Goal: Task Accomplishment & Management: Complete application form

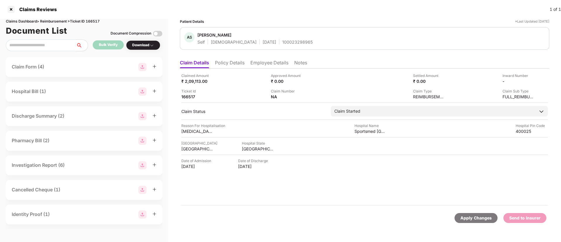
click at [233, 61] on li "Policy Details" at bounding box center [230, 64] width 30 height 8
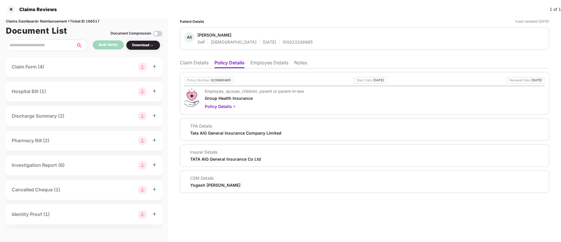
click at [296, 60] on li "Notes" at bounding box center [300, 64] width 13 height 8
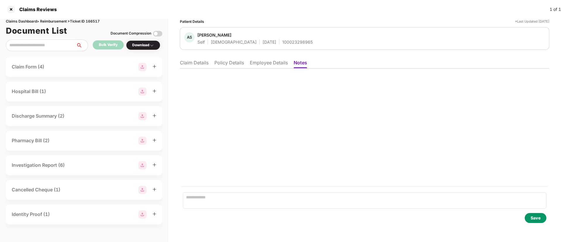
click at [272, 58] on ul "Claim Details Policy Details Employee Details Notes" at bounding box center [365, 63] width 370 height 12
click at [272, 65] on li "Employee Details" at bounding box center [269, 64] width 38 height 8
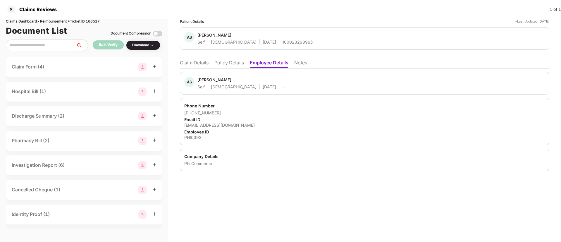
click at [227, 62] on li "Policy Details" at bounding box center [229, 64] width 30 height 8
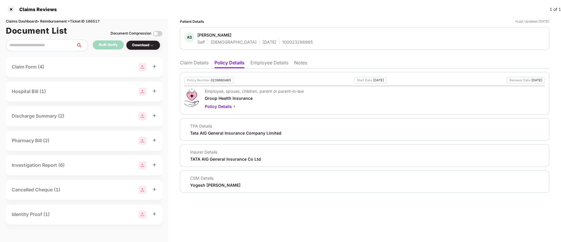
click at [282, 42] on div "100023298965" at bounding box center [297, 42] width 30 height 6
copy div "100023298965"
click at [301, 102] on div "Employee, spouse, children, parent or parent-in-law Group Health Insurance Poli…" at bounding box center [251, 98] width 105 height 21
click at [264, 61] on li "Employee Details" at bounding box center [269, 64] width 38 height 8
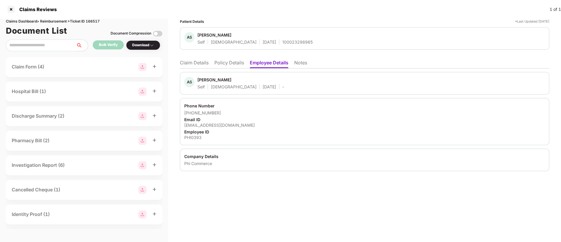
click at [241, 63] on li "Policy Details" at bounding box center [229, 64] width 30 height 8
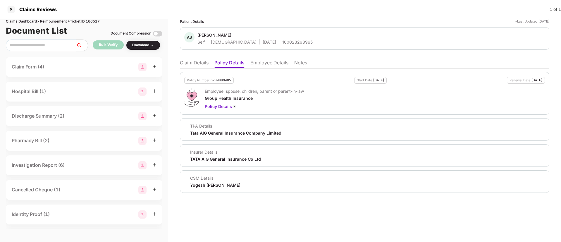
click at [195, 64] on li "Claim Details" at bounding box center [194, 64] width 29 height 8
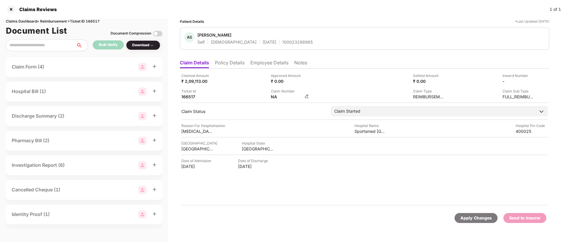
click at [309, 96] on img at bounding box center [307, 96] width 5 height 5
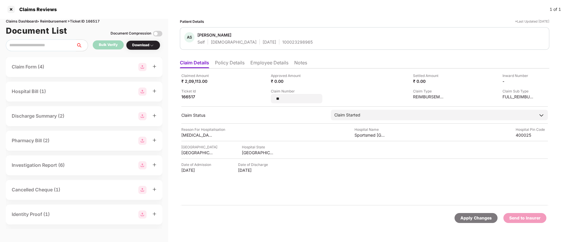
type input "*"
type input "**********"
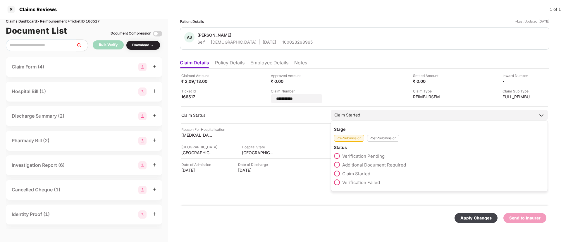
click at [379, 138] on div "Post-Submission" at bounding box center [383, 138] width 32 height 7
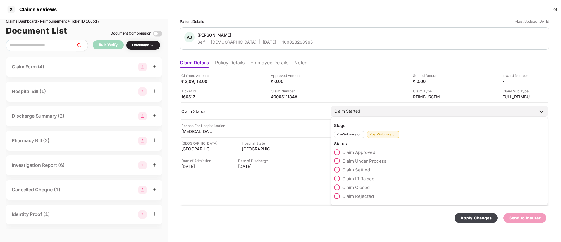
click at [334, 160] on div "Stage Pre-Submission Post-Submission Status Claim Approved Claim Under Process …" at bounding box center [439, 160] width 217 height 89
click at [337, 161] on span at bounding box center [337, 161] width 6 height 6
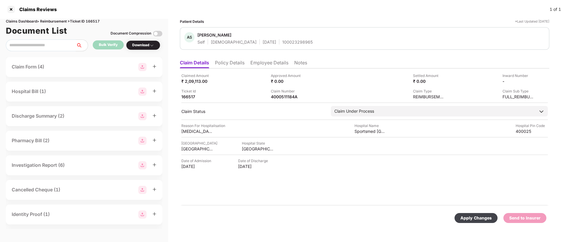
click at [469, 219] on div "Apply Changes" at bounding box center [476, 218] width 31 height 6
click at [97, 23] on div "Claims Dashboard > Reimbursement > Ticket ID 166517" at bounding box center [84, 22] width 157 height 6
copy div "166517"
click at [9, 9] on div at bounding box center [10, 9] width 9 height 9
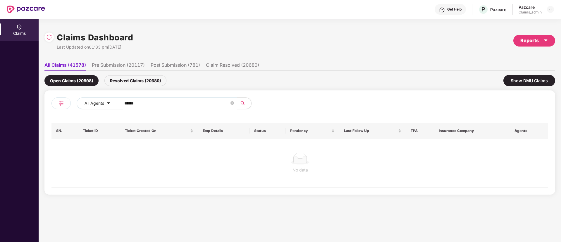
click at [145, 102] on input "******" at bounding box center [176, 103] width 105 height 9
click at [126, 102] on input "******" at bounding box center [176, 103] width 105 height 9
paste input "text"
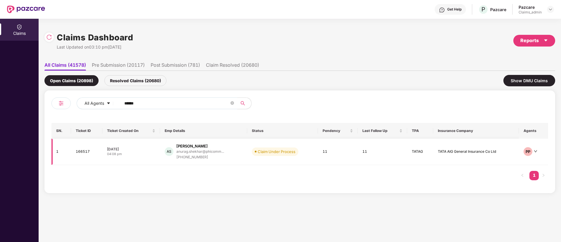
type input "******"
click at [140, 151] on div "18 Aug 2025" at bounding box center [131, 149] width 48 height 5
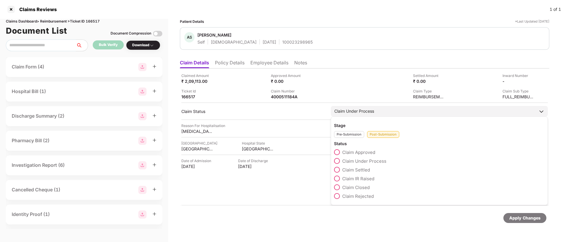
click at [336, 180] on span at bounding box center [337, 179] width 6 height 6
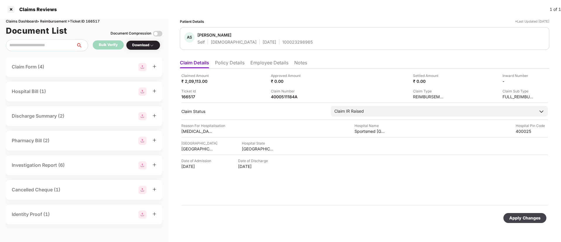
click at [522, 221] on div "Apply Changes" at bounding box center [525, 218] width 43 height 10
click at [249, 97] on div "Ticket Id 166517" at bounding box center [223, 93] width 85 height 11
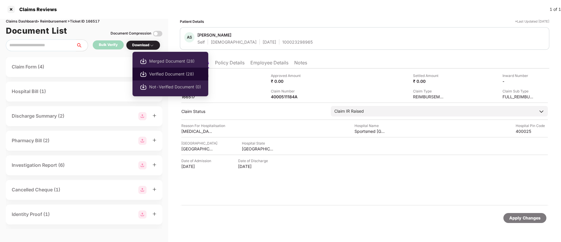
click at [163, 72] on span "Verified Document (28)" at bounding box center [175, 74] width 52 height 6
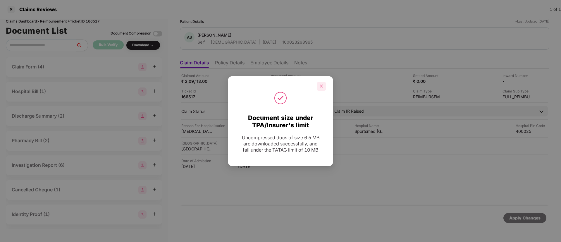
click at [323, 83] on div at bounding box center [321, 86] width 9 height 9
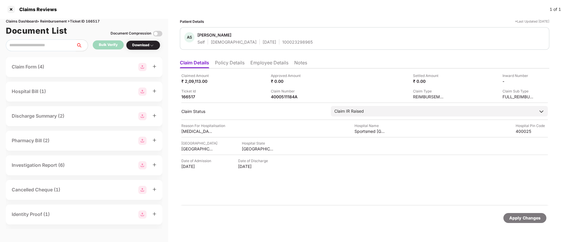
click at [263, 62] on li "Employee Details" at bounding box center [269, 64] width 38 height 8
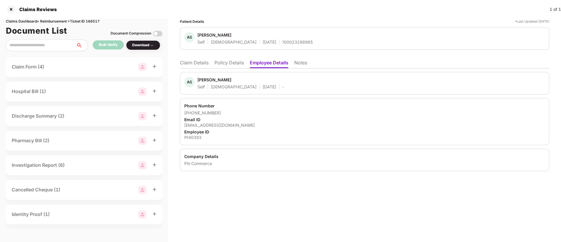
click at [209, 123] on div "anurag.shekhar@phicommerce.com" at bounding box center [364, 125] width 361 height 6
copy div "anurag.shekhar@phicommerce.com"
click at [10, 11] on div at bounding box center [10, 9] width 9 height 9
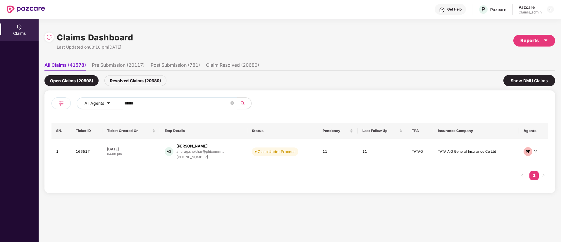
click at [128, 99] on input "******" at bounding box center [176, 103] width 105 height 9
paste input "text"
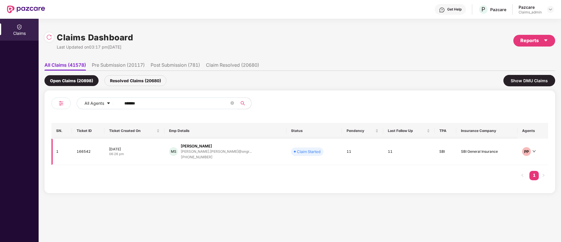
type input "******"
click at [152, 153] on div "06:26 pm" at bounding box center [134, 154] width 51 height 5
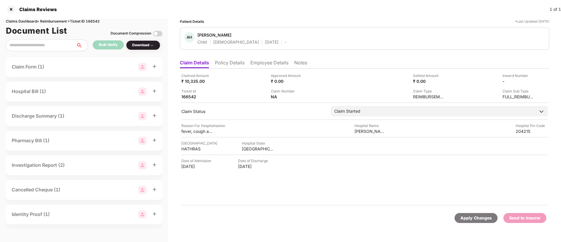
click at [238, 65] on li "Policy Details" at bounding box center [230, 64] width 30 height 8
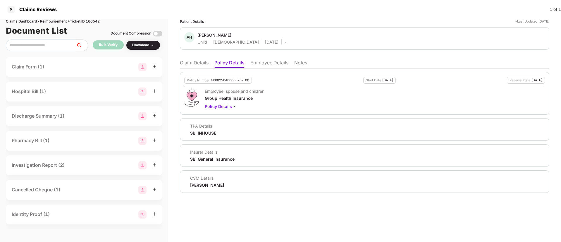
click at [269, 61] on li "Employee Details" at bounding box center [269, 64] width 38 height 8
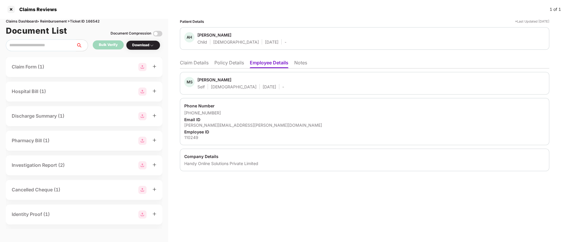
click at [213, 123] on div "mohammed.shahrukh@ongrid.in" at bounding box center [364, 125] width 361 height 6
click at [213, 122] on div "mohammed.shahrukh@ongrid.in" at bounding box center [364, 125] width 361 height 6
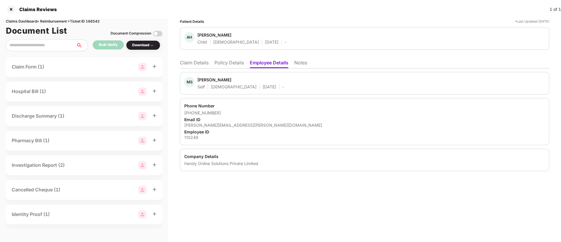
click at [205, 127] on div "mohammed.shahrukh@ongrid.in" at bounding box center [364, 125] width 361 height 6
click at [205, 126] on div "mohammed.shahrukh@ongrid.in" at bounding box center [364, 125] width 361 height 6
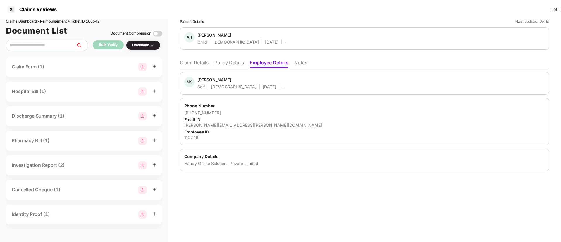
click at [195, 56] on div "Patient Details *Last Updated 19 Aug 2025 AH Ali Hamdan Shahrukh Child Male 01 …" at bounding box center [365, 95] width 370 height 152
click at [195, 63] on li "Claim Details" at bounding box center [194, 64] width 29 height 8
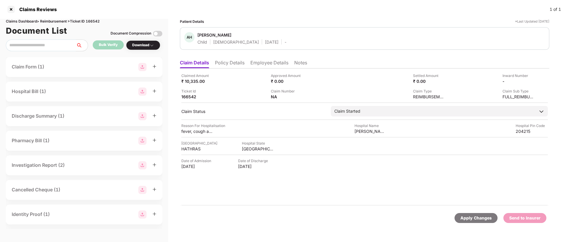
click at [224, 65] on li "Policy Details" at bounding box center [230, 64] width 30 height 8
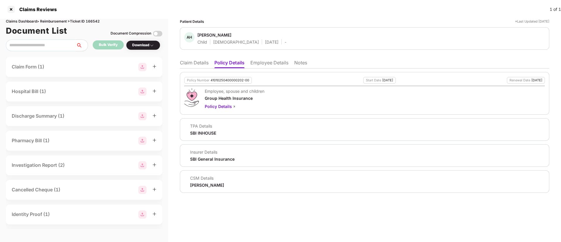
click at [197, 62] on li "Claim Details" at bounding box center [194, 64] width 29 height 8
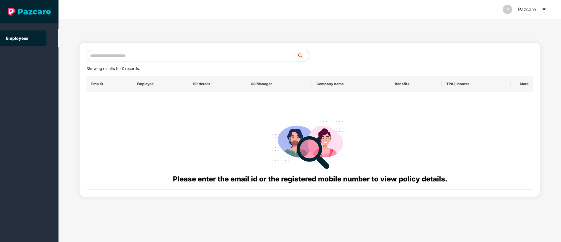
click at [100, 51] on input "text" at bounding box center [192, 56] width 211 height 12
paste input "**********"
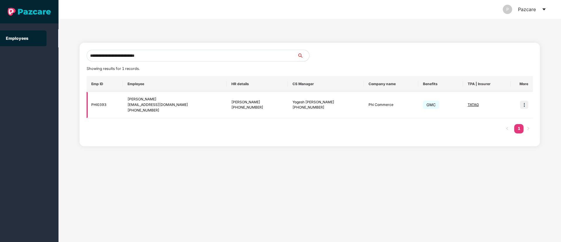
type input "**********"
click at [524, 105] on img at bounding box center [524, 105] width 8 height 8
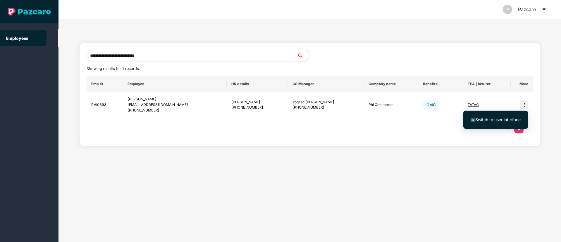
click at [494, 119] on span "Switch to user interface" at bounding box center [497, 119] width 45 height 5
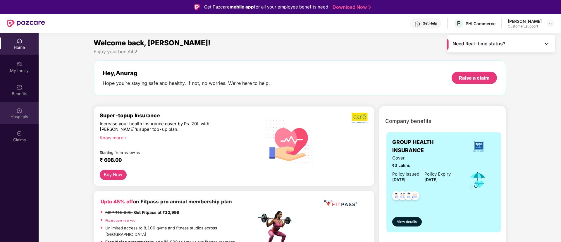
click at [13, 120] on div "Hospitals" at bounding box center [19, 113] width 39 height 22
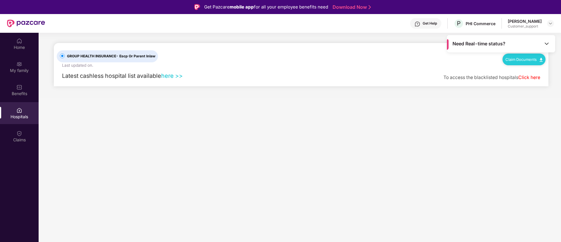
click at [525, 59] on link "Claim Documents" at bounding box center [524, 59] width 37 height 5
click at [524, 65] on link "Claim Form" at bounding box center [527, 69] width 38 height 13
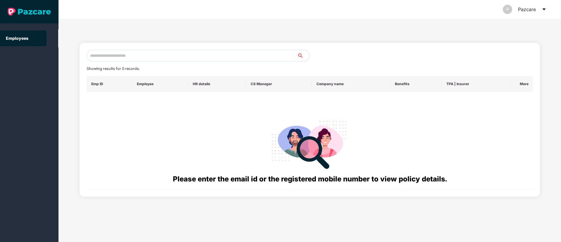
click at [109, 60] on input "text" at bounding box center [192, 56] width 211 height 12
paste input "**********"
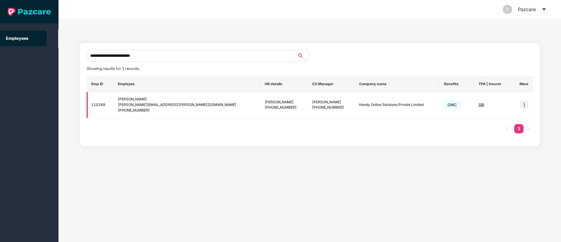
type input "**********"
click at [528, 104] on img at bounding box center [524, 105] width 8 height 8
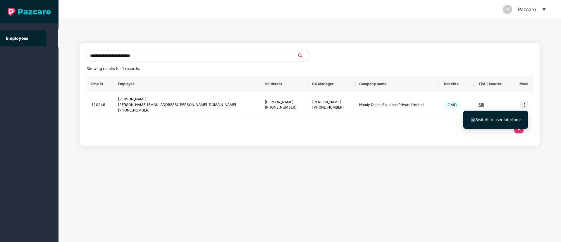
click at [487, 121] on span "Switch to user interface" at bounding box center [497, 119] width 45 height 5
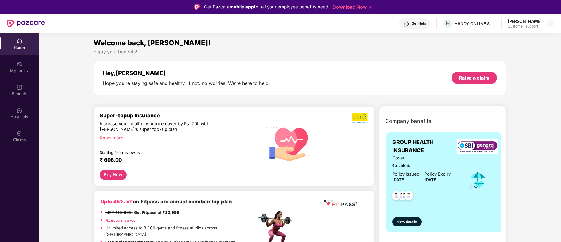
click at [413, 23] on div "Get Help" at bounding box center [419, 23] width 14 height 5
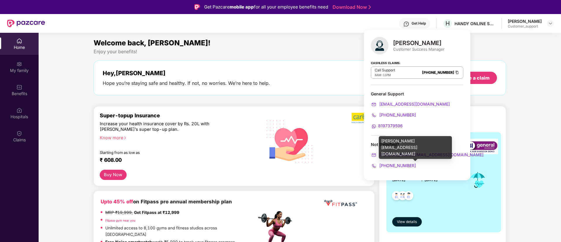
click at [405, 140] on div "harshal.bedi@pazcare.com" at bounding box center [415, 147] width 73 height 23
copy div "harshal.bedi@pazcare.com"
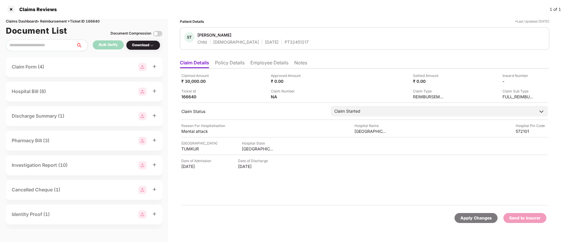
click at [226, 64] on li "Policy Details" at bounding box center [230, 64] width 30 height 8
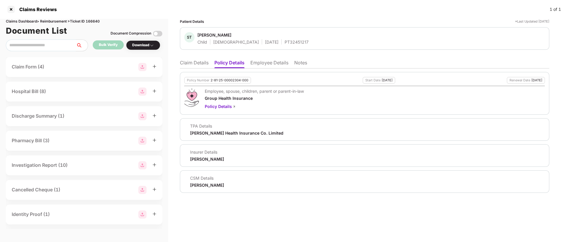
click at [202, 64] on li "Claim Details" at bounding box center [194, 64] width 29 height 8
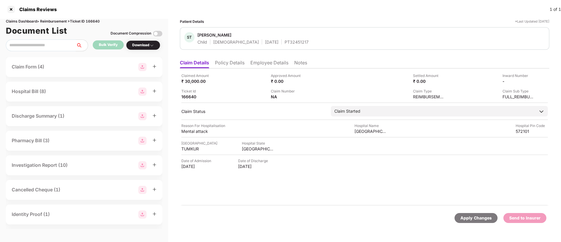
click at [223, 61] on li "Policy Details" at bounding box center [230, 64] width 30 height 8
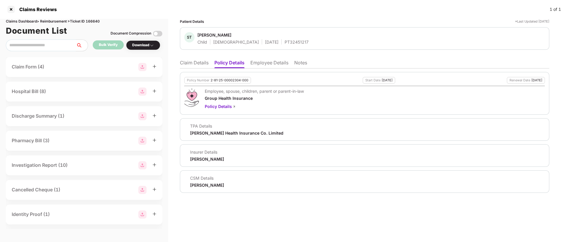
click at [263, 63] on li "Employee Details" at bounding box center [269, 64] width 38 height 8
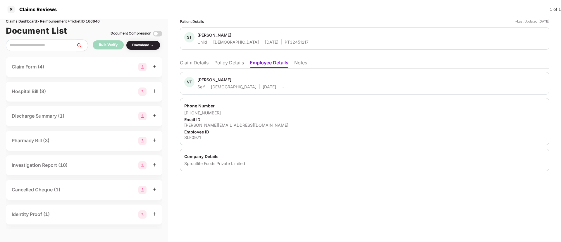
click at [193, 138] on div "SLF0971" at bounding box center [364, 138] width 361 height 6
copy div "SLF0971"
click at [226, 60] on li "Policy Details" at bounding box center [229, 64] width 30 height 8
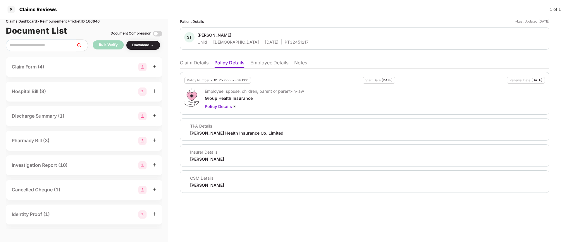
click at [189, 66] on li "Claim Details" at bounding box center [194, 64] width 29 height 8
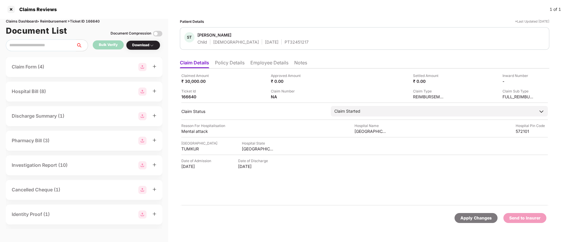
click at [229, 67] on li "Policy Details" at bounding box center [230, 64] width 30 height 8
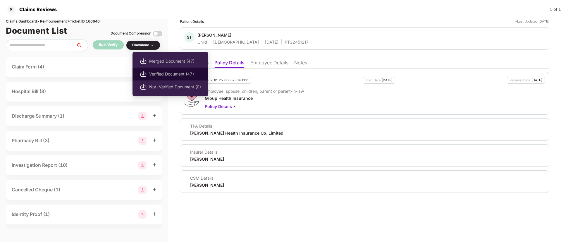
click at [162, 74] on span "Verified Document (47)" at bounding box center [175, 74] width 52 height 6
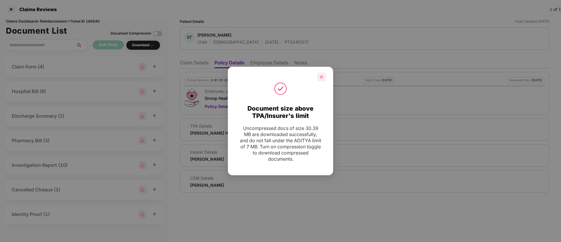
click at [320, 77] on icon "close" at bounding box center [321, 77] width 4 height 4
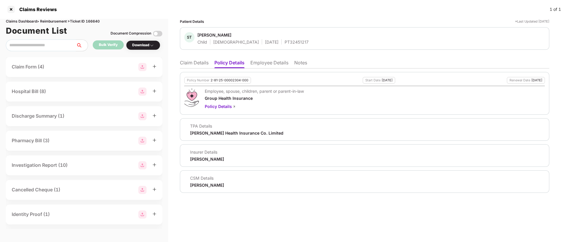
click at [181, 62] on li "Claim Details" at bounding box center [194, 64] width 29 height 8
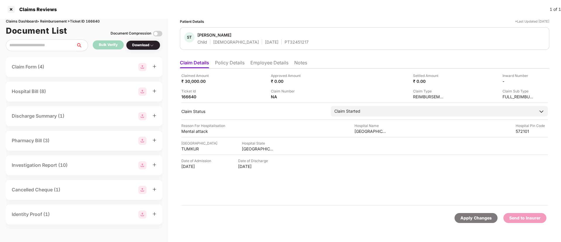
drag, startPoint x: 231, startPoint y: 42, endPoint x: 230, endPoint y: 50, distance: 7.9
click at [265, 44] on div "28 Mar 2021" at bounding box center [271, 42] width 13 height 6
click at [238, 64] on li "Policy Details" at bounding box center [230, 64] width 30 height 8
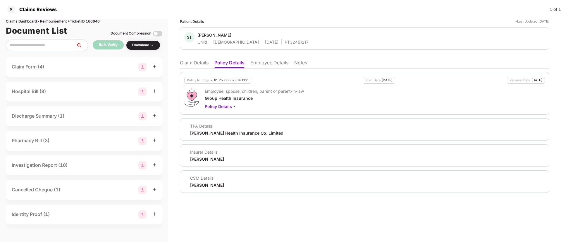
click at [188, 64] on li "Claim Details" at bounding box center [194, 64] width 29 height 8
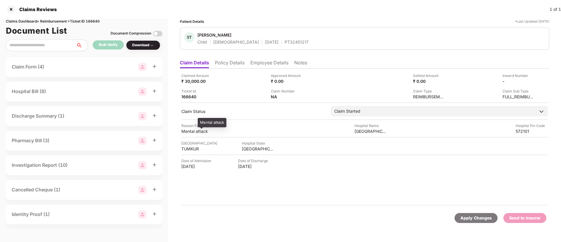
click at [191, 132] on div "Mental attack" at bounding box center [197, 131] width 32 height 6
copy div "Mental attack"
click at [241, 90] on div "Ticket Id 166640" at bounding box center [223, 93] width 85 height 11
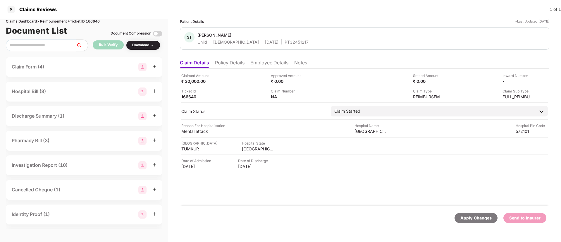
click at [273, 58] on ul "Claim Details Policy Details Employee Details Notes" at bounding box center [365, 63] width 370 height 12
click at [275, 61] on li "Employee Details" at bounding box center [269, 64] width 38 height 8
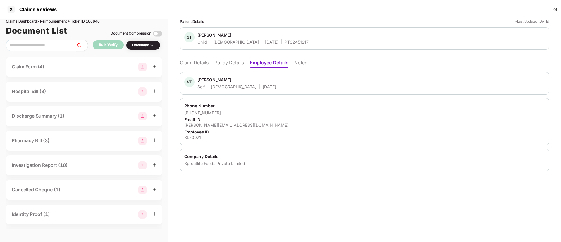
click at [207, 127] on div "vinit@yogabars.in" at bounding box center [364, 125] width 361 height 6
click at [206, 126] on div "vinit@yogabars.in" at bounding box center [364, 125] width 361 height 6
copy div "vinit@yogabars.in"
click at [198, 63] on li "Claim Details" at bounding box center [194, 64] width 29 height 8
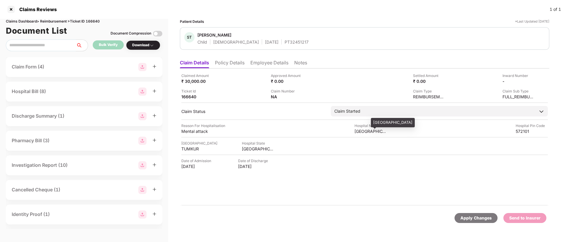
click at [366, 132] on div "Madilu Children Hospital" at bounding box center [371, 131] width 32 height 6
click at [367, 132] on div "Madilu Children Hospital" at bounding box center [371, 131] width 32 height 6
copy div "Madilu Children Hospital"
click at [190, 150] on div "TUMKUR" at bounding box center [197, 149] width 32 height 6
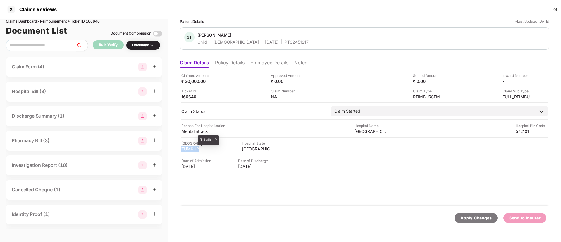
click at [190, 150] on div "TUMKUR" at bounding box center [197, 149] width 32 height 6
click at [251, 148] on div "[GEOGRAPHIC_DATA]" at bounding box center [258, 149] width 32 height 6
copy div "[GEOGRAPHIC_DATA]"
click at [196, 150] on div "TUMKUR" at bounding box center [197, 149] width 32 height 6
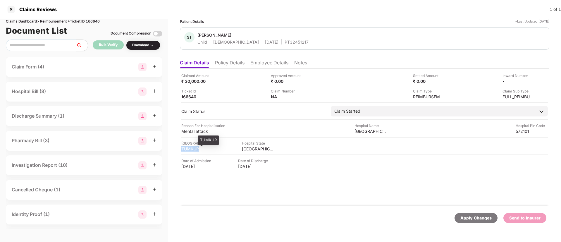
click at [196, 150] on div "TUMKUR" at bounding box center [197, 149] width 32 height 6
copy div "TUMKUR"
click at [364, 130] on div "Madilu Children Hospital" at bounding box center [371, 131] width 32 height 6
click at [363, 130] on div "Madilu Children Hospital" at bounding box center [371, 131] width 32 height 6
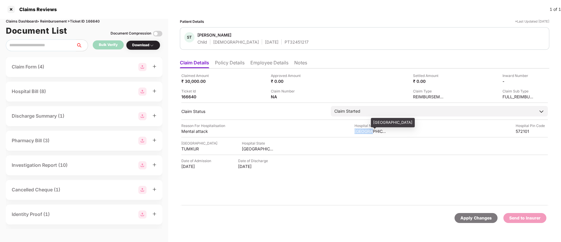
click at [363, 130] on div "Madilu Children Hospital" at bounding box center [371, 131] width 32 height 6
drag, startPoint x: 363, startPoint y: 130, endPoint x: 363, endPoint y: 135, distance: 5.3
click at [363, 135] on div "Claimed Amount ₹ 30,000.00 Approved Amount ₹ 0.00 Settled Amount ₹ 0.00 Inward …" at bounding box center [365, 136] width 370 height 137
click at [307, 95] on img at bounding box center [307, 96] width 5 height 5
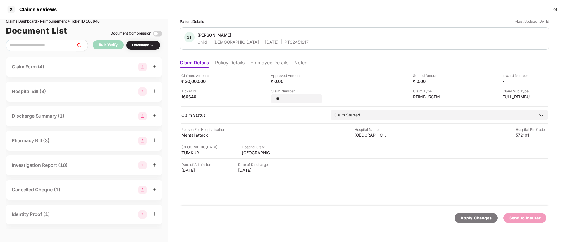
type input "*"
type input "**********"
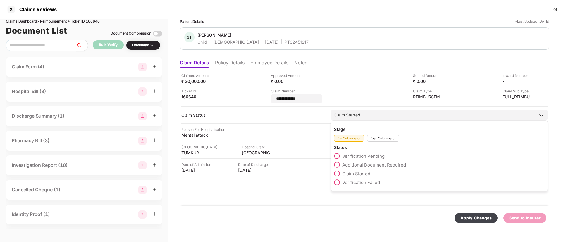
click at [372, 135] on div "Post-Submission" at bounding box center [383, 138] width 32 height 7
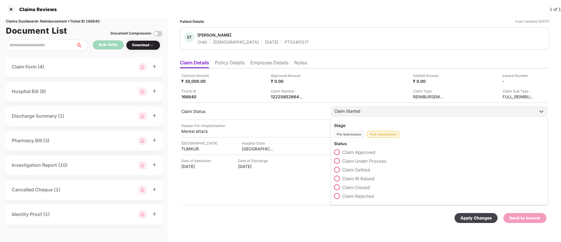
click at [338, 160] on span at bounding box center [337, 161] width 6 height 6
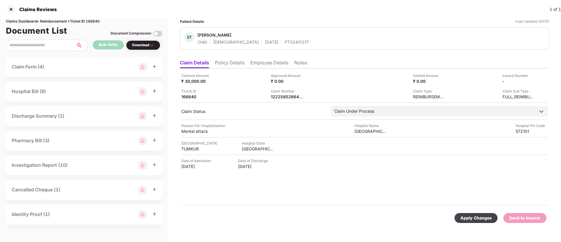
click at [470, 215] on div "Apply Changes" at bounding box center [476, 218] width 31 height 6
click at [237, 67] on li "Policy Details" at bounding box center [230, 64] width 30 height 8
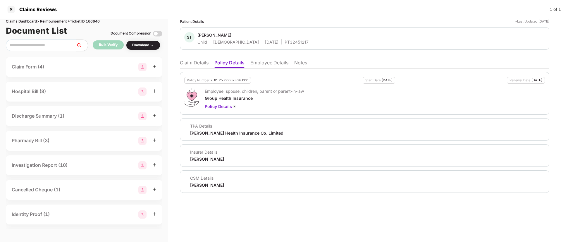
click at [190, 65] on li "Claim Details" at bounding box center [194, 64] width 29 height 8
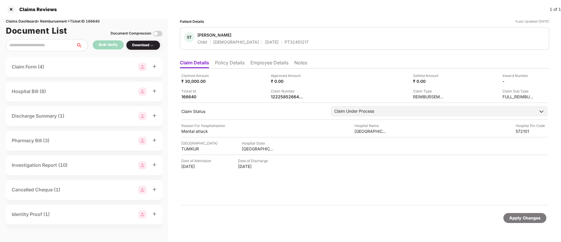
click at [285, 39] on div "PT32451217" at bounding box center [297, 42] width 24 height 6
copy div "PT32451217"
drag, startPoint x: 236, startPoint y: 72, endPoint x: 307, endPoint y: 93, distance: 75.0
click at [236, 73] on div "Claimed Amount ₹ 30,000.00 Approved Amount ₹ 0.00 Settled Amount ₹ 0.00 Inward …" at bounding box center [365, 136] width 370 height 137
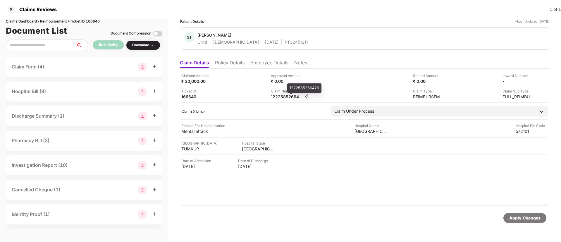
click at [283, 95] on div "1222585266426" at bounding box center [287, 97] width 32 height 6
copy div "1222585266426"
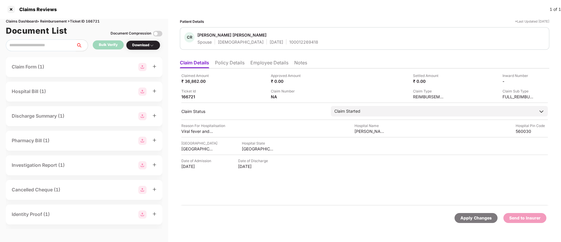
click at [232, 61] on li "Policy Details" at bounding box center [230, 64] width 30 height 8
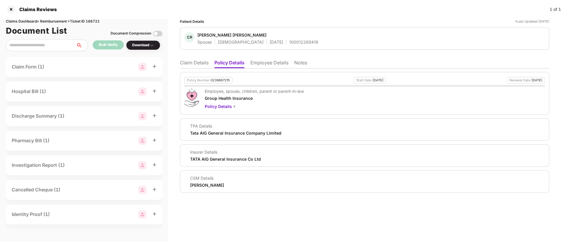
click at [267, 63] on li "Employee Details" at bounding box center [269, 64] width 38 height 8
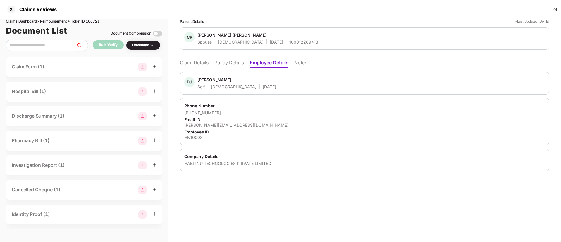
click at [229, 64] on li "Policy Details" at bounding box center [229, 64] width 30 height 8
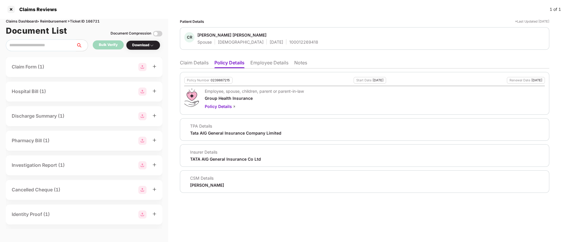
click at [202, 66] on li "Claim Details" at bounding box center [194, 64] width 29 height 8
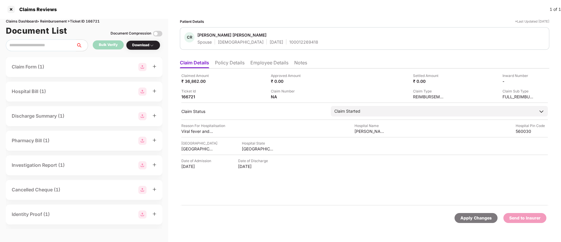
click at [289, 39] on div "100012269418" at bounding box center [303, 42] width 29 height 6
copy div "100012269418"
click at [230, 92] on div "Ticket Id 166721" at bounding box center [223, 93] width 85 height 11
click at [234, 66] on li "Policy Details" at bounding box center [230, 64] width 30 height 8
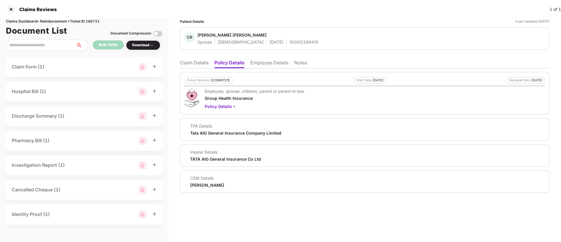
click at [204, 63] on li "Claim Details" at bounding box center [194, 64] width 29 height 8
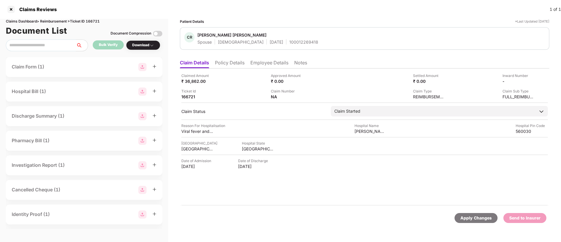
click at [240, 62] on li "Policy Details" at bounding box center [230, 64] width 30 height 8
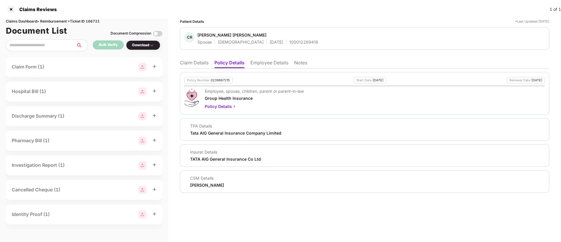
click at [195, 64] on li "Claim Details" at bounding box center [194, 64] width 29 height 8
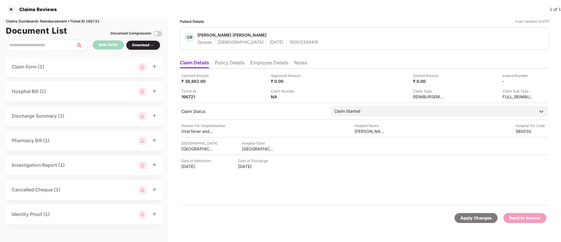
click at [256, 63] on li "Employee Details" at bounding box center [269, 64] width 38 height 8
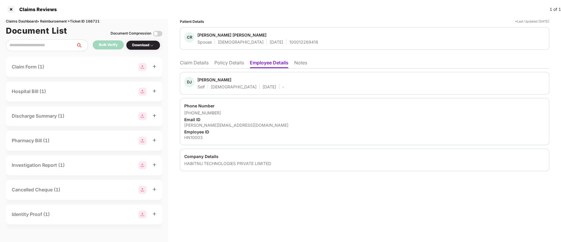
click at [225, 61] on li "Policy Details" at bounding box center [229, 64] width 30 height 8
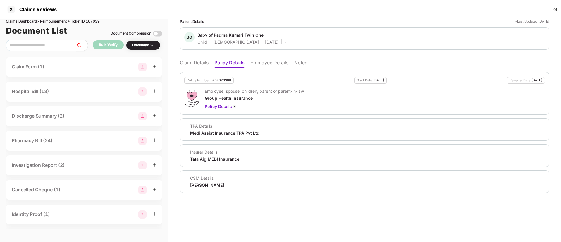
click at [252, 60] on li "Employee Details" at bounding box center [269, 64] width 38 height 8
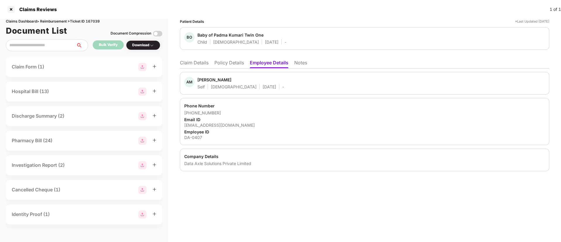
click at [229, 62] on li "Policy Details" at bounding box center [229, 64] width 30 height 8
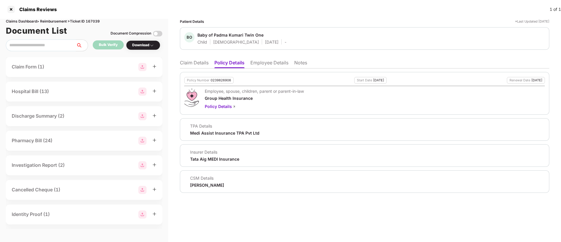
click at [195, 63] on li "Claim Details" at bounding box center [194, 64] width 29 height 8
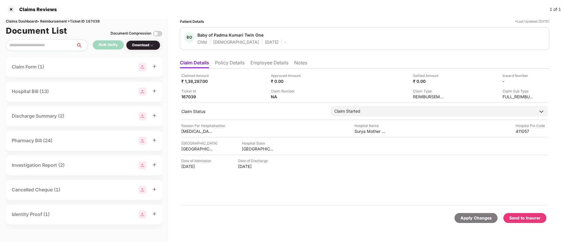
click at [233, 64] on li "Policy Details" at bounding box center [230, 64] width 30 height 8
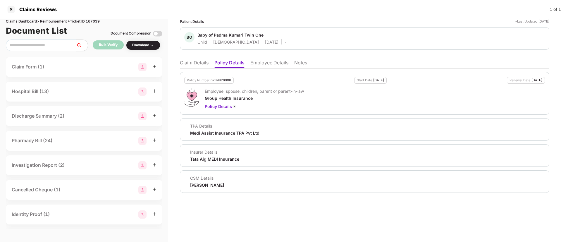
click at [192, 64] on li "Claim Details" at bounding box center [194, 64] width 29 height 8
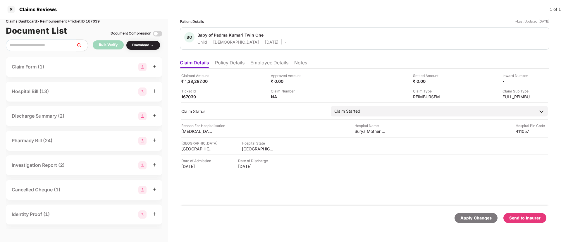
click at [230, 62] on li "Policy Details" at bounding box center [230, 64] width 30 height 8
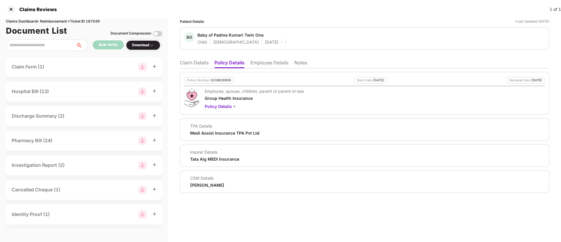
click at [186, 64] on li "Claim Details" at bounding box center [194, 64] width 29 height 8
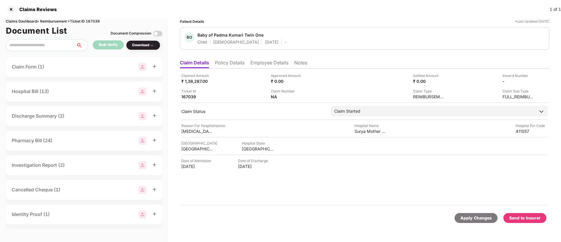
click at [236, 64] on li "Policy Details" at bounding box center [230, 64] width 30 height 8
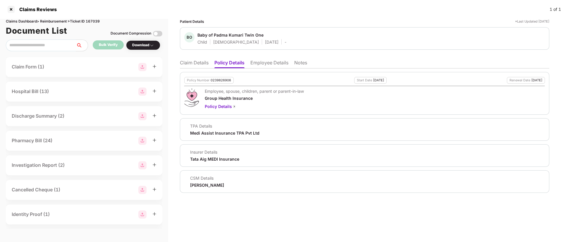
click at [198, 61] on li "Claim Details" at bounding box center [194, 64] width 29 height 8
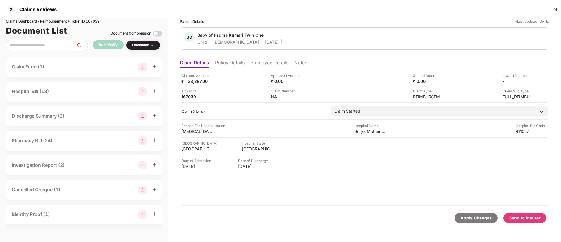
click at [241, 64] on li "Policy Details" at bounding box center [230, 64] width 30 height 8
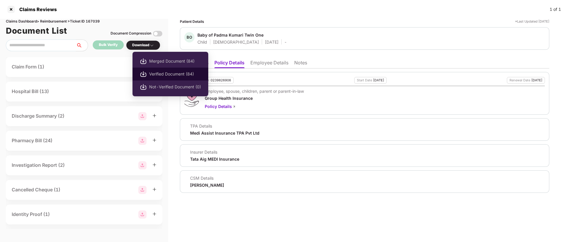
click at [161, 74] on span "Verified Document (84)" at bounding box center [175, 74] width 52 height 6
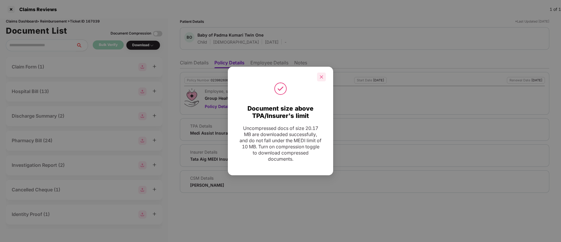
click at [322, 74] on div at bounding box center [321, 77] width 9 height 9
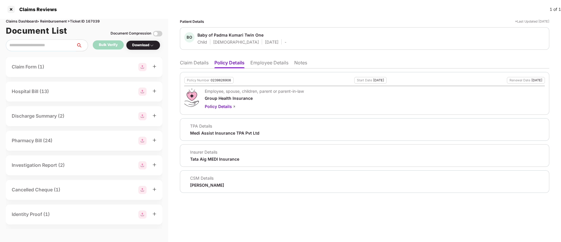
click at [194, 65] on li "Claim Details" at bounding box center [194, 64] width 29 height 8
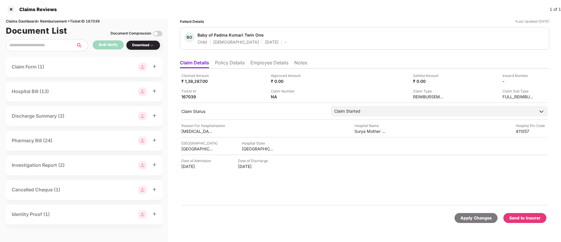
click at [242, 66] on li "Policy Details" at bounding box center [230, 64] width 30 height 8
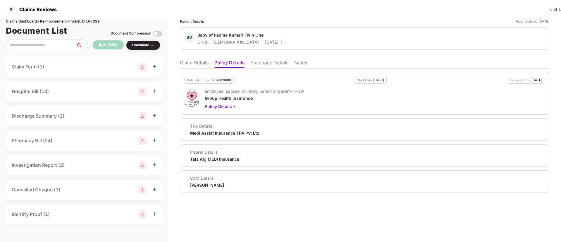
click at [203, 64] on li "Claim Details" at bounding box center [194, 64] width 29 height 8
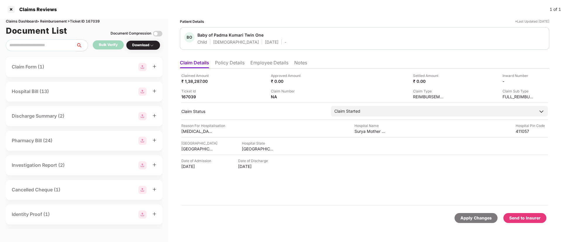
click at [281, 64] on li "Employee Details" at bounding box center [269, 64] width 38 height 8
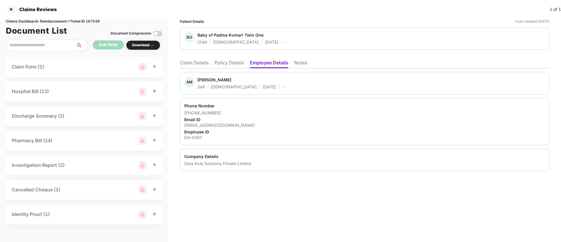
click at [236, 66] on li "Policy Details" at bounding box center [229, 64] width 30 height 8
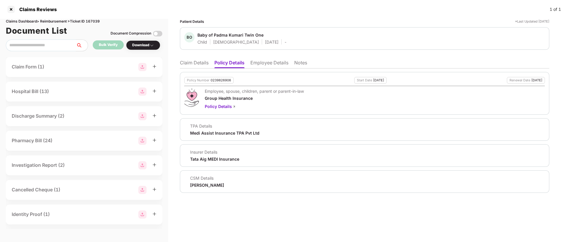
click at [190, 60] on li "Claim Details" at bounding box center [194, 64] width 29 height 8
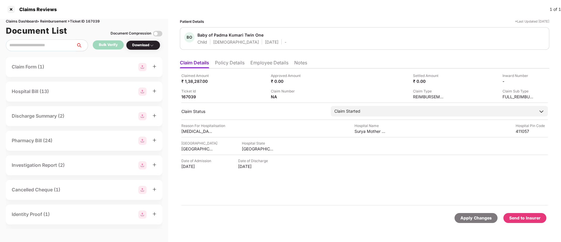
click at [233, 67] on li "Policy Details" at bounding box center [230, 64] width 30 height 8
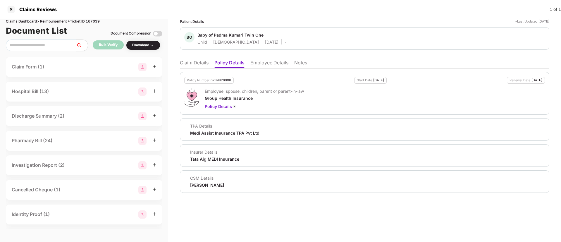
click at [259, 62] on li "Employee Details" at bounding box center [269, 64] width 38 height 8
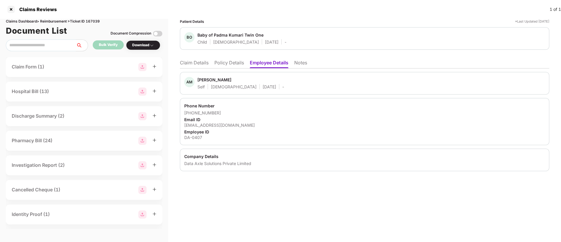
click at [233, 61] on li "Policy Details" at bounding box center [229, 64] width 30 height 8
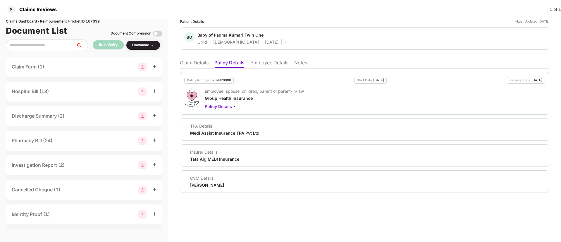
click at [193, 65] on li "Claim Details" at bounding box center [194, 64] width 29 height 8
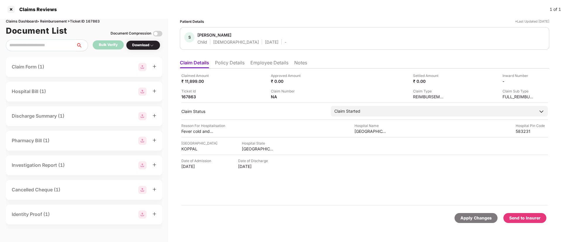
click at [231, 64] on li "Policy Details" at bounding box center [230, 64] width 30 height 8
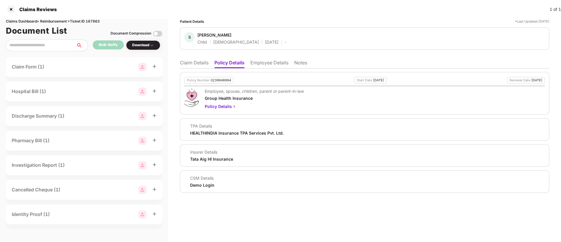
click at [275, 64] on li "Employee Details" at bounding box center [269, 64] width 38 height 8
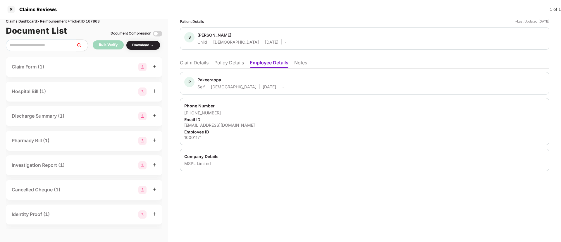
click at [235, 65] on li "Policy Details" at bounding box center [229, 64] width 30 height 8
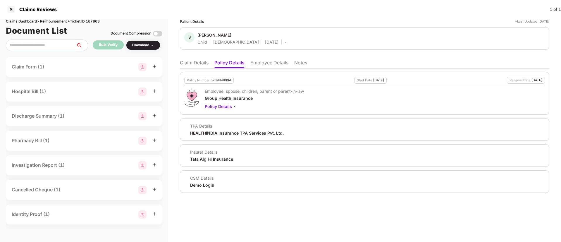
click at [260, 66] on li "Employee Details" at bounding box center [269, 64] width 38 height 8
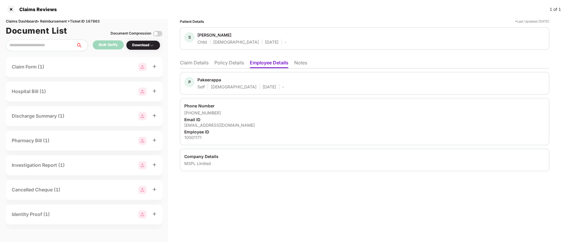
click at [198, 125] on div "[EMAIL_ADDRESS][DOMAIN_NAME]" at bounding box center [364, 125] width 361 height 6
copy div "[EMAIL_ADDRESS][DOMAIN_NAME]"
click at [205, 60] on li "Claim Details" at bounding box center [194, 64] width 29 height 8
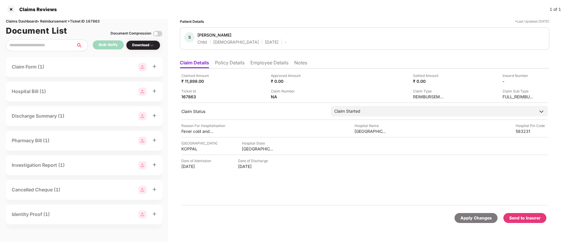
click at [230, 66] on li "Policy Details" at bounding box center [230, 64] width 30 height 8
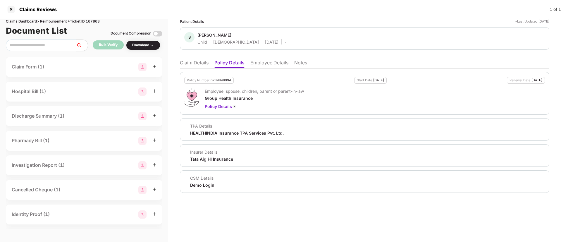
click at [266, 65] on li "Employee Details" at bounding box center [269, 64] width 38 height 8
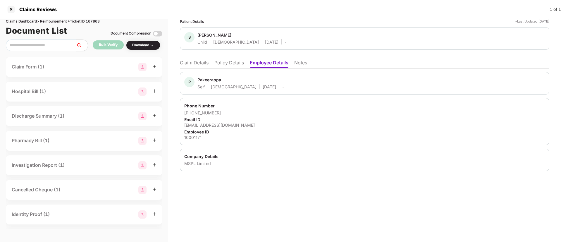
click at [223, 63] on li "Policy Details" at bounding box center [229, 64] width 30 height 8
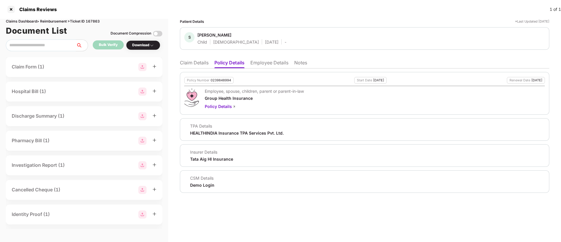
click at [199, 64] on li "Claim Details" at bounding box center [194, 64] width 29 height 8
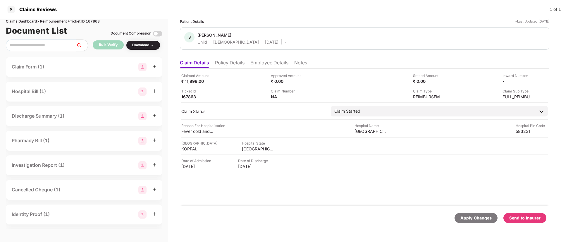
drag, startPoint x: 275, startPoint y: 58, endPoint x: 271, endPoint y: 61, distance: 5.6
click at [276, 58] on ul "Claim Details Policy Details Employee Details Notes" at bounding box center [365, 63] width 370 height 12
click at [269, 62] on li "Employee Details" at bounding box center [269, 64] width 38 height 8
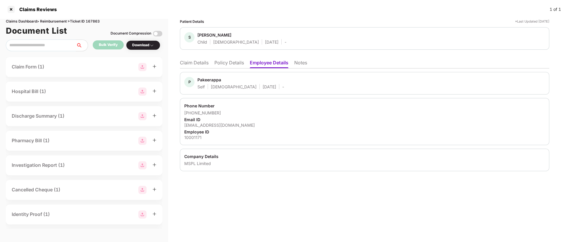
click at [213, 127] on div "[EMAIL_ADDRESS][DOMAIN_NAME]" at bounding box center [364, 125] width 361 height 6
copy div "[EMAIL_ADDRESS][DOMAIN_NAME]"
click at [243, 64] on li "Policy Details" at bounding box center [229, 64] width 30 height 8
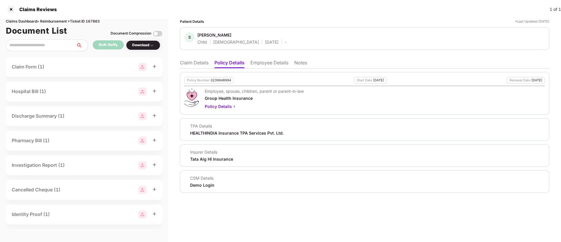
click at [188, 65] on li "Claim Details" at bounding box center [194, 64] width 29 height 8
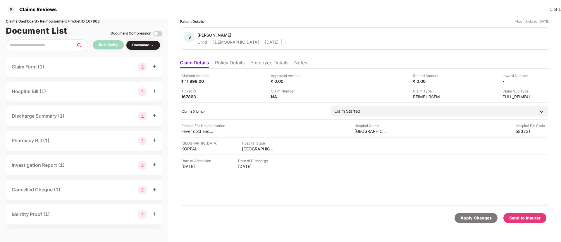
click at [229, 64] on li "Policy Details" at bounding box center [230, 64] width 30 height 8
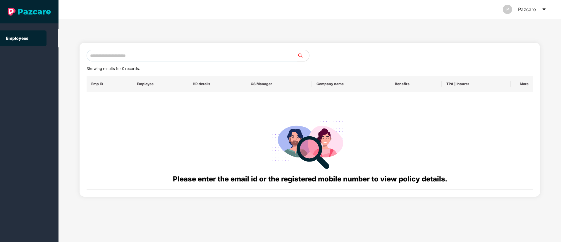
click at [125, 52] on input "text" at bounding box center [192, 56] width 211 height 12
paste input "**********"
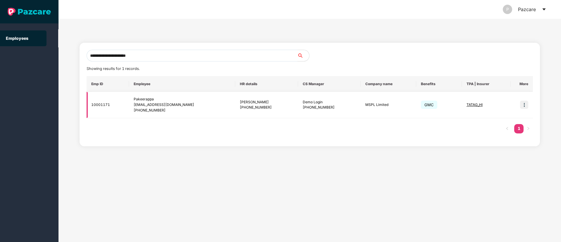
type input "**********"
click at [523, 109] on td at bounding box center [522, 105] width 22 height 26
click at [526, 106] on img at bounding box center [524, 105] width 8 height 8
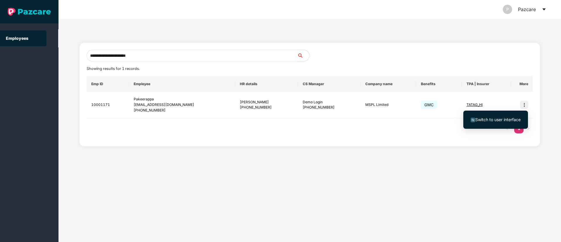
click at [492, 120] on span "Switch to user interface" at bounding box center [497, 119] width 45 height 5
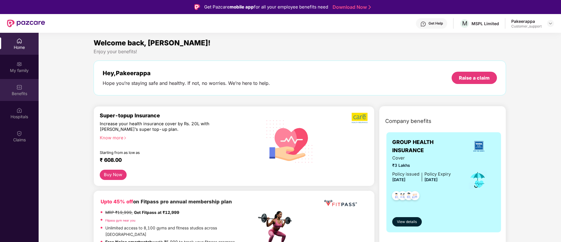
click at [17, 95] on div "Benefits" at bounding box center [19, 94] width 39 height 6
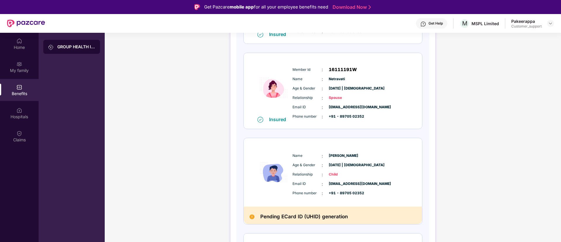
scroll to position [219, 0]
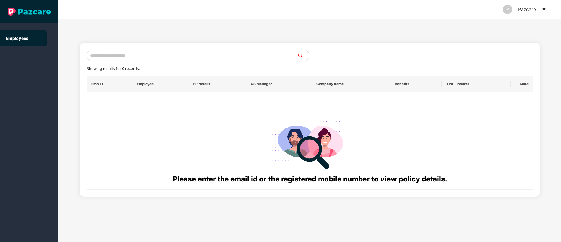
click at [119, 60] on input "text" at bounding box center [192, 56] width 211 height 12
paste input "**********"
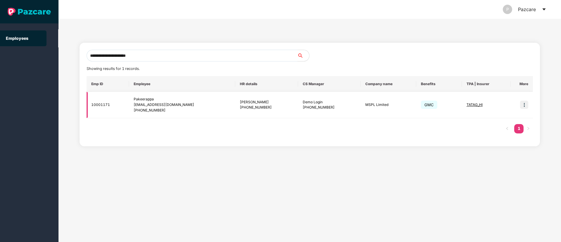
type input "**********"
click at [523, 104] on img at bounding box center [524, 105] width 8 height 8
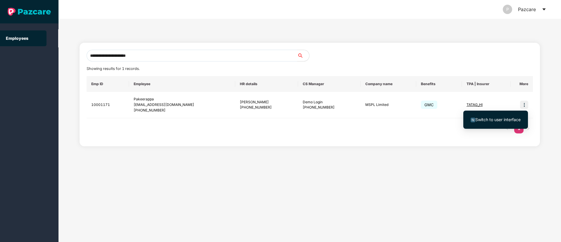
click at [504, 121] on span "Switch to user interface" at bounding box center [497, 119] width 45 height 5
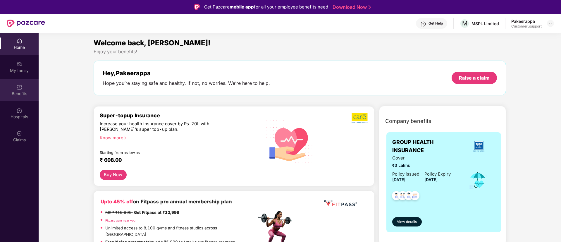
click at [0, 94] on div "Benefits" at bounding box center [19, 94] width 39 height 6
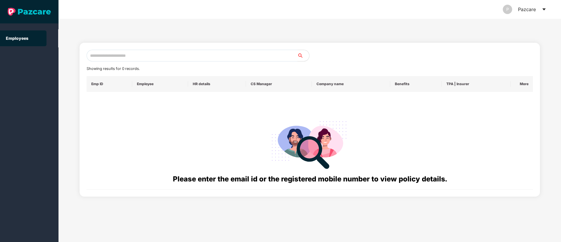
click at [129, 55] on input "text" at bounding box center [192, 56] width 211 height 12
paste input "**********"
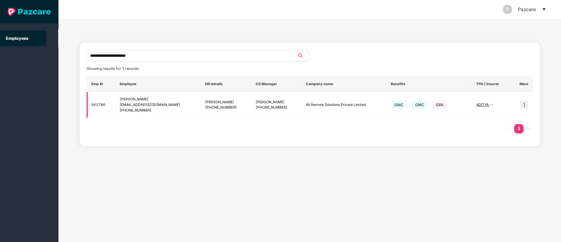
type input "**********"
click at [523, 105] on img at bounding box center [524, 105] width 8 height 8
click at [496, 123] on li "Switch to user interface" at bounding box center [495, 120] width 65 height 12
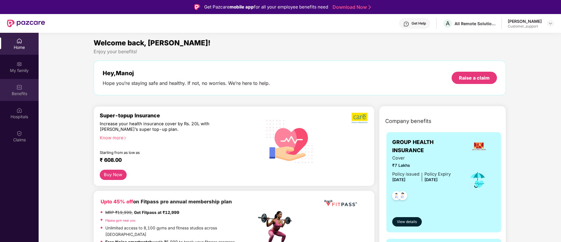
click at [20, 99] on div "Benefits" at bounding box center [19, 90] width 39 height 22
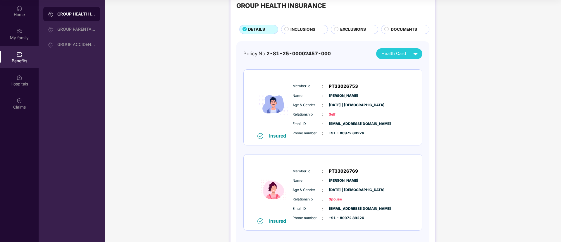
scroll to position [0, 0]
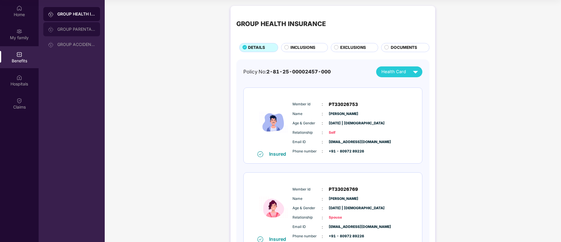
click at [79, 30] on div "GROUP PARENTAL POLICY" at bounding box center [76, 29] width 38 height 5
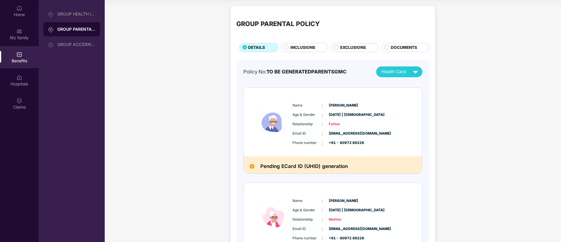
scroll to position [44, 0]
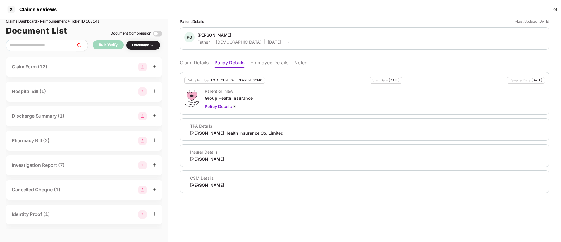
click at [266, 64] on li "Employee Details" at bounding box center [269, 64] width 38 height 8
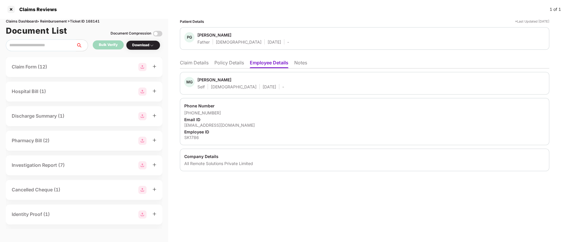
click at [226, 60] on li "Policy Details" at bounding box center [229, 64] width 30 height 8
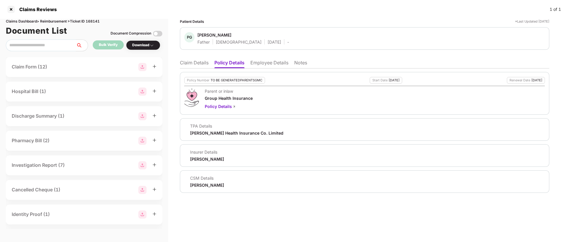
click at [260, 63] on li "Employee Details" at bounding box center [269, 64] width 38 height 8
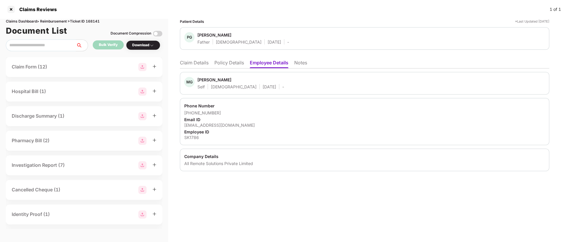
click at [209, 126] on div "[EMAIL_ADDRESS][DOMAIN_NAME]" at bounding box center [364, 125] width 361 height 6
click at [209, 125] on div "[EMAIL_ADDRESS][DOMAIN_NAME]" at bounding box center [364, 125] width 361 height 6
click at [209, 125] on div "mgupta@intellisurvey.com" at bounding box center [364, 125] width 361 height 6
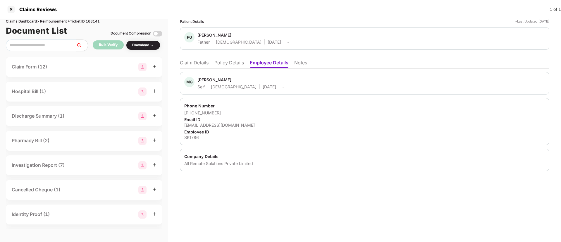
click at [230, 58] on ul "Claim Details Policy Details Employee Details Notes" at bounding box center [365, 63] width 370 height 12
click at [230, 62] on li "Policy Details" at bounding box center [229, 64] width 30 height 8
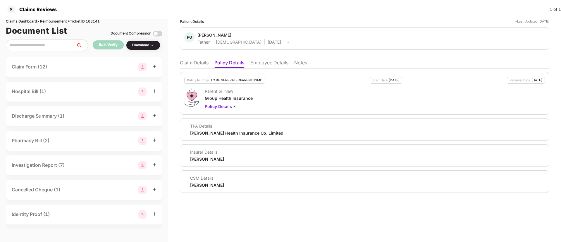
click at [188, 61] on li "Claim Details" at bounding box center [194, 64] width 29 height 8
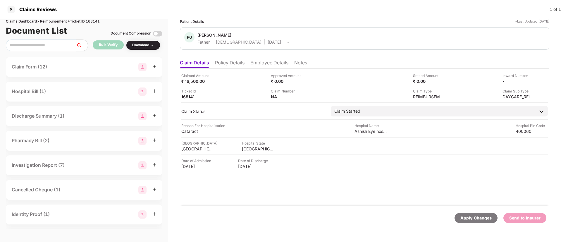
click at [234, 66] on li "Policy Details" at bounding box center [230, 64] width 30 height 8
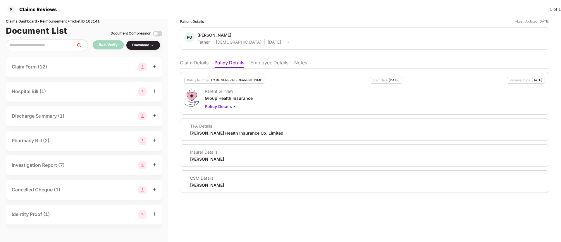
click at [275, 60] on li "Employee Details" at bounding box center [269, 64] width 38 height 8
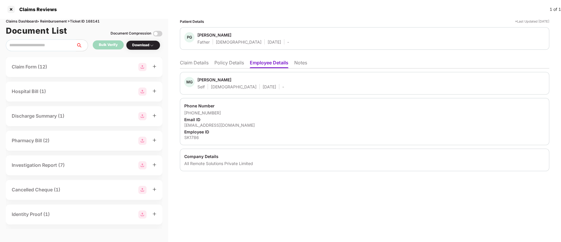
click at [191, 63] on li "Claim Details" at bounding box center [194, 64] width 29 height 8
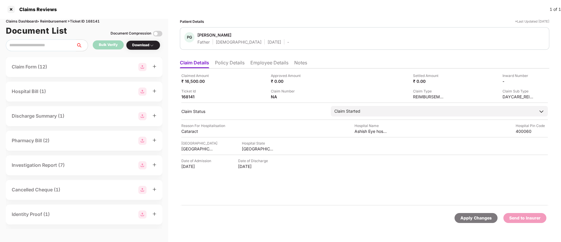
click at [229, 65] on li "Policy Details" at bounding box center [230, 64] width 30 height 8
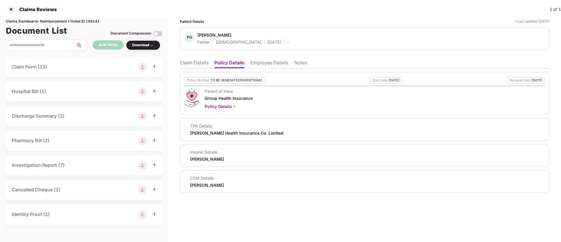
click at [196, 64] on li "Claim Details" at bounding box center [194, 64] width 29 height 8
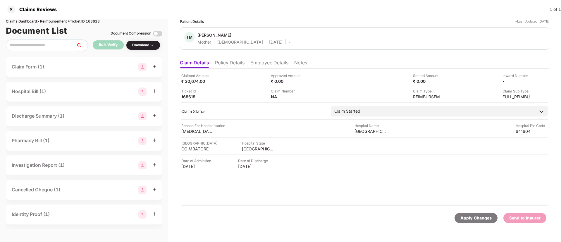
click at [228, 59] on ul "Claim Details Policy Details Employee Details Notes" at bounding box center [365, 63] width 370 height 12
click at [236, 68] on li "Policy Details" at bounding box center [230, 64] width 30 height 8
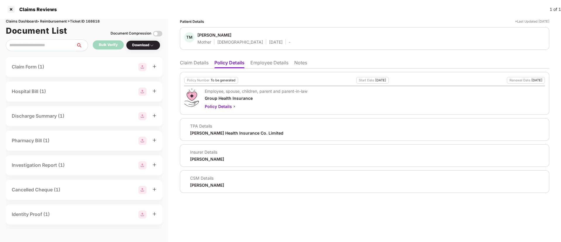
click at [184, 66] on li "Claim Details" at bounding box center [194, 64] width 29 height 8
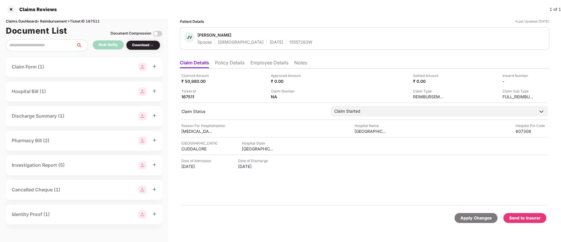
click at [219, 63] on li "Policy Details" at bounding box center [230, 64] width 30 height 8
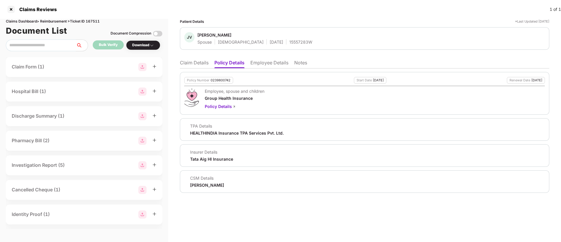
click at [192, 64] on li "Claim Details" at bounding box center [194, 64] width 29 height 8
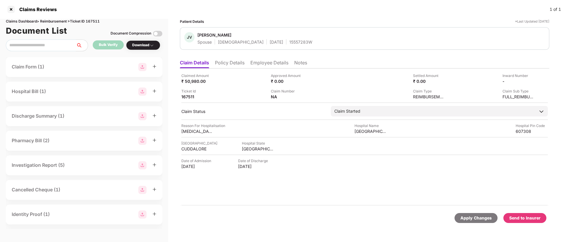
click at [238, 66] on li "Policy Details" at bounding box center [230, 64] width 30 height 8
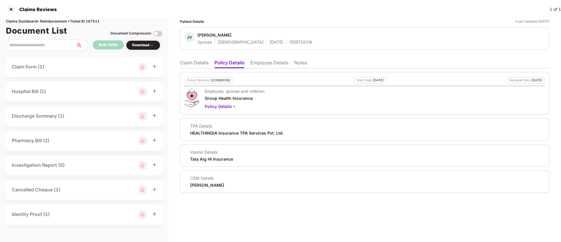
click at [176, 63] on div "Patient Details *Last Updated 23 Aug 2025 JV J Vinothini Spouse Female 20 Apr 1…" at bounding box center [364, 130] width 393 height 223
click at [209, 62] on ul "Claim Details Policy Details Employee Details Notes" at bounding box center [365, 63] width 370 height 12
click at [189, 65] on li "Claim Details" at bounding box center [194, 64] width 29 height 8
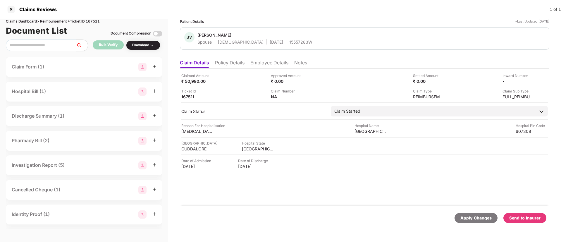
click at [231, 63] on li "Policy Details" at bounding box center [230, 64] width 30 height 8
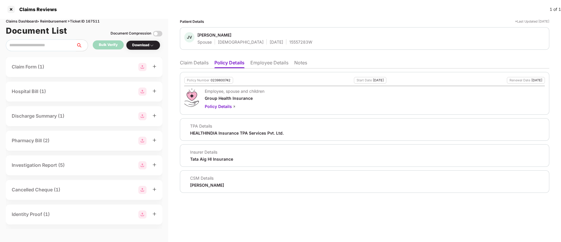
click at [194, 68] on div "Claim Details Policy Details Employee Details Notes Policy Number 0239800742 St…" at bounding box center [365, 125] width 370 height 136
click at [198, 63] on li "Claim Details" at bounding box center [194, 64] width 29 height 8
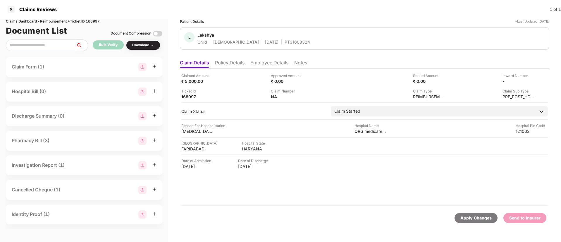
click at [308, 96] on div "Claim Number NA" at bounding box center [313, 93] width 85 height 11
click at [307, 96] on img at bounding box center [307, 96] width 5 height 5
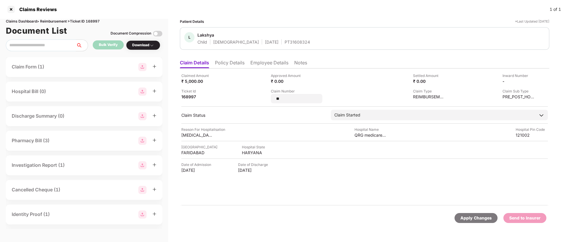
type input "*"
type input "**********"
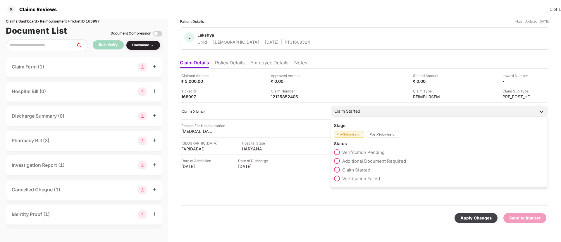
click at [380, 136] on div "Post-Submission" at bounding box center [383, 134] width 32 height 7
click at [340, 159] on span at bounding box center [337, 161] width 6 height 6
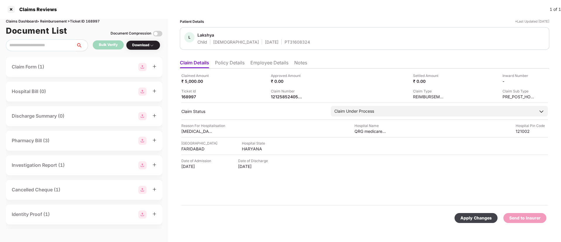
click at [478, 216] on div "Apply Changes" at bounding box center [476, 218] width 31 height 6
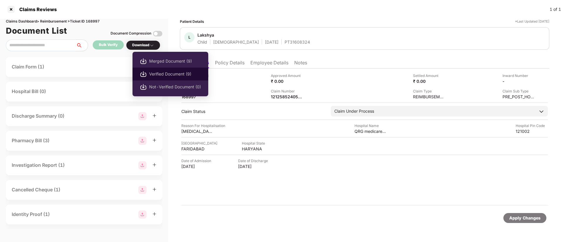
click at [156, 73] on span "Verified Document (9)" at bounding box center [175, 74] width 52 height 6
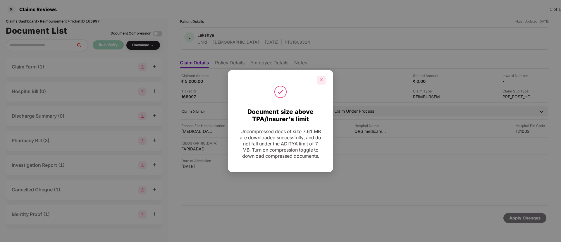
click at [322, 76] on div at bounding box center [321, 80] width 9 height 9
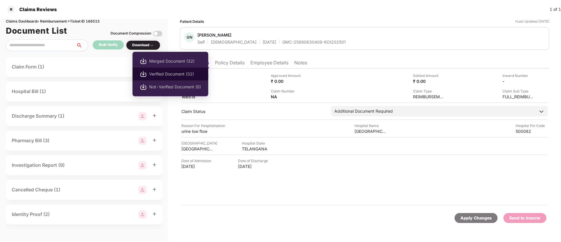
click at [157, 73] on span "Verified Document (32)" at bounding box center [175, 74] width 52 height 6
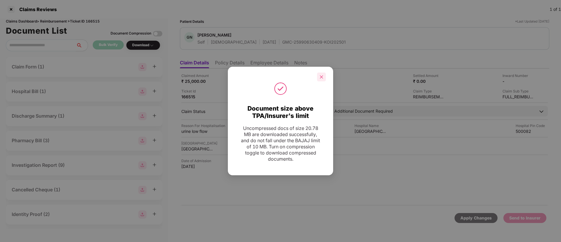
click at [321, 76] on icon "close" at bounding box center [321, 76] width 3 height 3
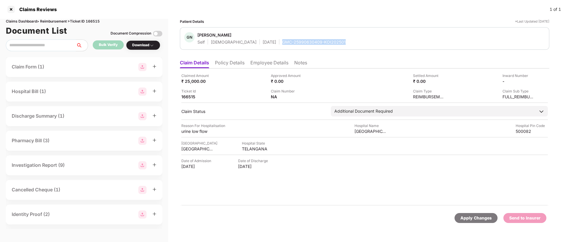
drag, startPoint x: 256, startPoint y: 43, endPoint x: 334, endPoint y: 44, distance: 78.7
click at [334, 44] on div "GN Gulla Naresh Self Male 12 Apr 1999 GMC-25990630409-KOI202501" at bounding box center [364, 38] width 361 height 13
copy div "GMC-25990630409-KOI202501"
click at [210, 96] on div "166515" at bounding box center [197, 97] width 32 height 6
click at [245, 148] on div "TELANGANA" at bounding box center [258, 149] width 32 height 6
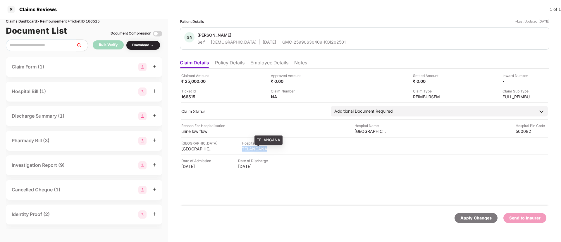
click at [245, 148] on div "TELANGANA" at bounding box center [258, 149] width 32 height 6
copy div "TELANGANA"
click at [371, 131] on div "AINU HOSPITAL" at bounding box center [371, 131] width 32 height 6
click at [371, 130] on div "AINU HOSPITAL" at bounding box center [371, 131] width 32 height 6
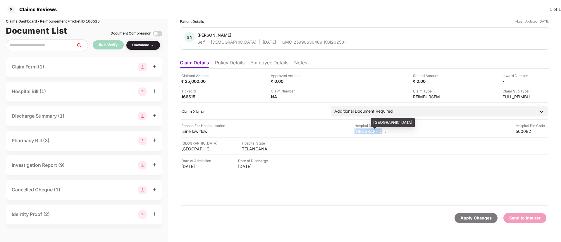
click at [371, 130] on div "AINU HOSPITAL" at bounding box center [371, 131] width 32 height 6
copy div "AINU HOSPITAL"
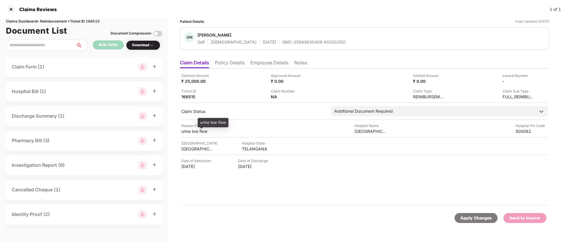
click at [195, 132] on div "urine low flow" at bounding box center [197, 131] width 32 height 6
copy div "urine low flow"
click at [232, 63] on li "Policy Details" at bounding box center [230, 64] width 30 height 8
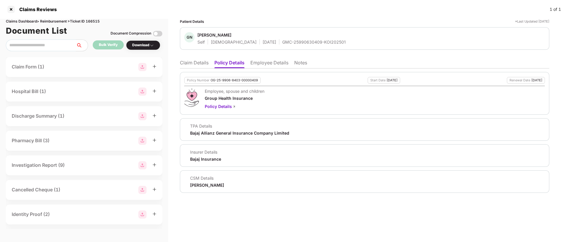
click at [189, 65] on li "Claim Details" at bounding box center [194, 64] width 29 height 8
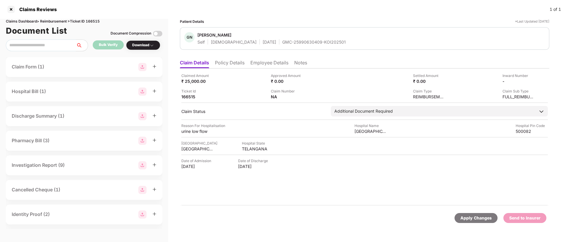
click at [280, 63] on li "Employee Details" at bounding box center [269, 64] width 38 height 8
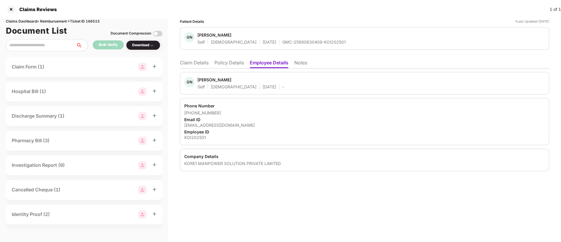
click at [215, 124] on div "naresh@korerpo.com" at bounding box center [364, 125] width 361 height 6
copy div "naresh@korerpo.com"
drag, startPoint x: 192, startPoint y: 111, endPoint x: 220, endPoint y: 111, distance: 27.5
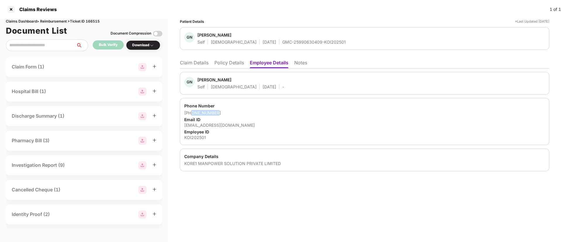
click at [220, 111] on div "+919963574785" at bounding box center [364, 113] width 361 height 6
copy div "9963574785"
click at [243, 126] on div "naresh@korerpo.com" at bounding box center [364, 125] width 361 height 6
click at [222, 60] on li "Policy Details" at bounding box center [229, 64] width 30 height 8
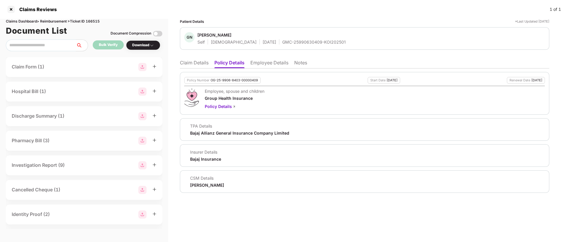
click at [190, 61] on li "Claim Details" at bounding box center [194, 64] width 29 height 8
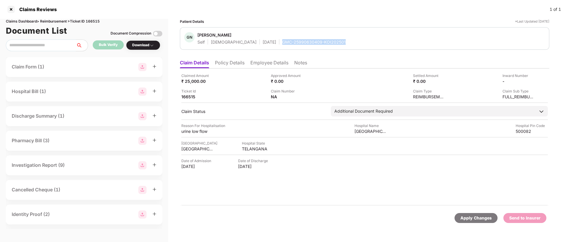
drag, startPoint x: 256, startPoint y: 42, endPoint x: 328, endPoint y: 42, distance: 71.7
click at [328, 42] on div "GN Gulla Naresh Self Male 12 Apr 1999 GMC-25990630409-KOI202501" at bounding box center [364, 38] width 361 height 13
copy div "GMC-25990630409-KOI202501"
click at [255, 148] on div "TELANGANA" at bounding box center [258, 149] width 32 height 6
click at [370, 130] on div "AINU HOSPITAL" at bounding box center [371, 131] width 32 height 6
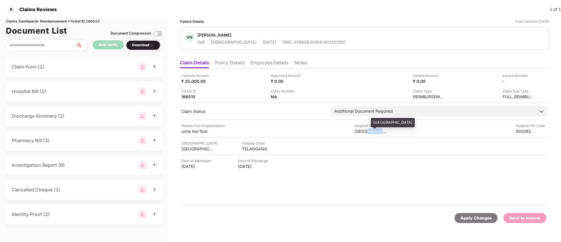
click at [370, 130] on div "AINU HOSPITAL" at bounding box center [371, 131] width 32 height 6
copy div "AINU HOSPITAL"
click at [194, 131] on div "urine low flow" at bounding box center [197, 131] width 32 height 6
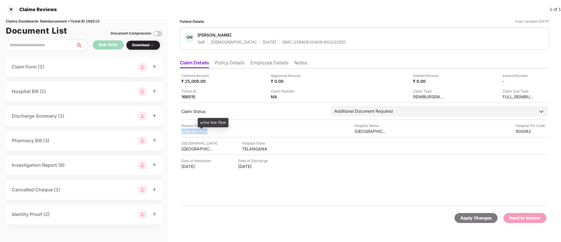
click at [194, 131] on div "urine low flow" at bounding box center [197, 131] width 32 height 6
copy div "urine low flow"
click at [270, 60] on li "Employee Details" at bounding box center [269, 64] width 38 height 8
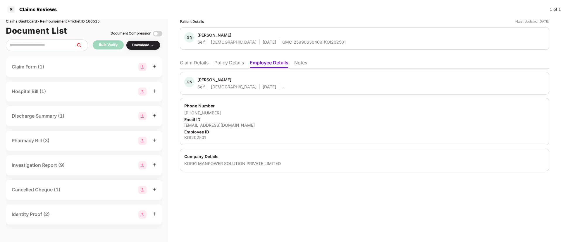
click at [215, 125] on div "naresh@korerpo.com" at bounding box center [364, 125] width 361 height 6
copy div "naresh@korerpo.com"
drag, startPoint x: 191, startPoint y: 113, endPoint x: 236, endPoint y: 113, distance: 45.1
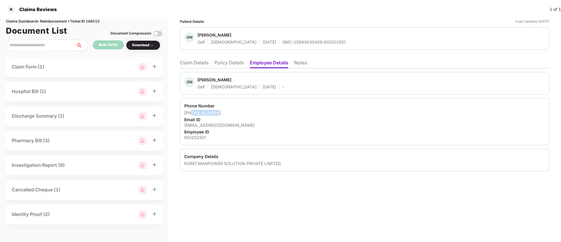
click at [236, 113] on div "+919963574785" at bounding box center [364, 113] width 361 height 6
click at [203, 64] on li "Claim Details" at bounding box center [194, 64] width 29 height 8
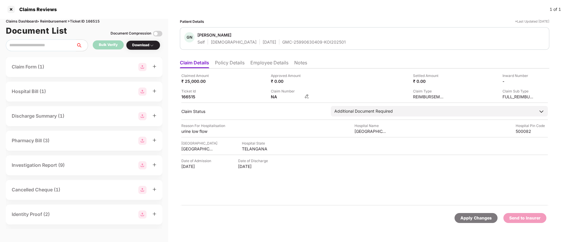
click at [307, 98] on img at bounding box center [307, 96] width 5 height 5
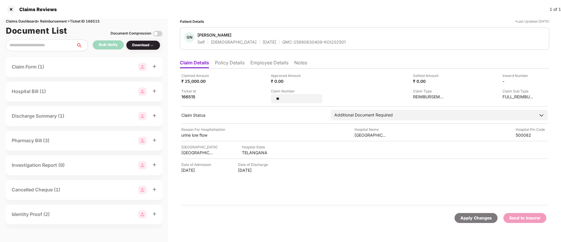
type input "*"
type input "**********"
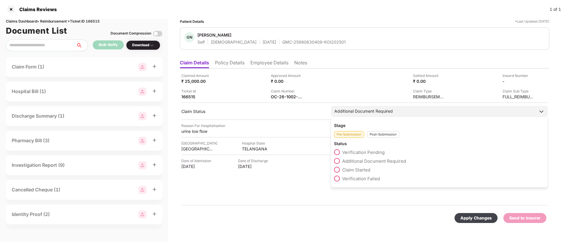
click at [376, 139] on div "Stage Pre-Submission Post-Submission Status Verification Pending Additional Doc…" at bounding box center [439, 151] width 217 height 71
click at [380, 132] on div "Post-Submission" at bounding box center [383, 134] width 32 height 7
drag, startPoint x: 339, startPoint y: 162, endPoint x: 352, endPoint y: 167, distance: 14.0
click at [340, 163] on label "Claim Under Process" at bounding box center [360, 161] width 52 height 6
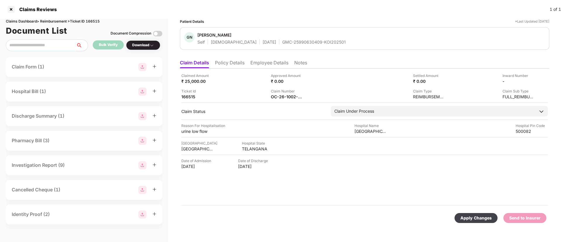
click at [470, 216] on div "Apply Changes" at bounding box center [476, 218] width 31 height 6
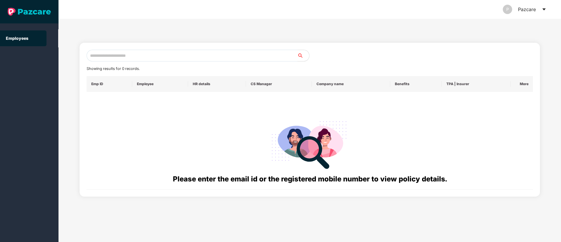
click at [103, 54] on input "text" at bounding box center [192, 56] width 211 height 12
click at [207, 30] on div "Showing results for 0 records. Emp ID Employee HR details CS Manager Company na…" at bounding box center [310, 130] width 503 height 223
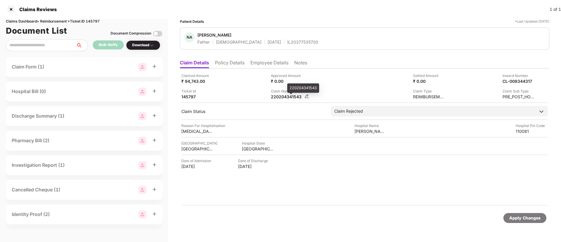
click at [277, 95] on div "220204341543" at bounding box center [287, 97] width 32 height 6
copy div "220204341543"
click at [253, 85] on div "Claimed Amount ₹ 94,743.00 Approved Amount ₹ 0.00 Settled Amount ₹ 0.00 Inward …" at bounding box center [364, 86] width 367 height 27
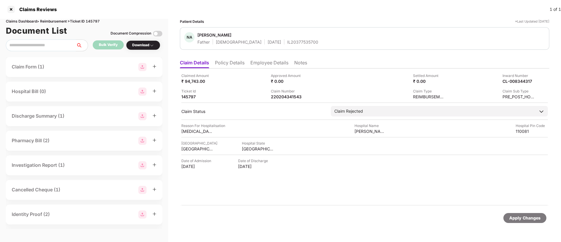
click at [305, 64] on li "Notes" at bounding box center [300, 64] width 13 height 8
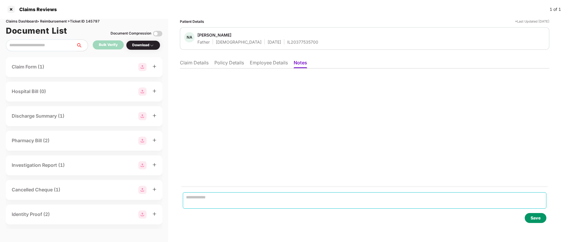
click at [220, 197] on textarea at bounding box center [365, 200] width 364 height 16
paste textarea "**********"
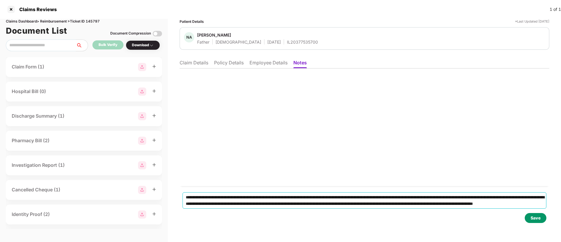
type textarea "**********"
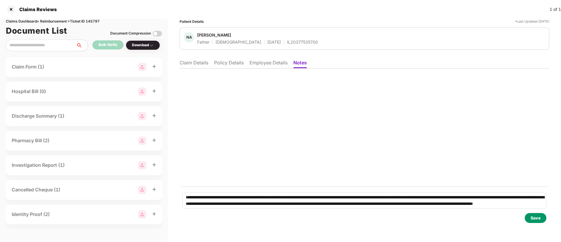
click at [536, 218] on div "Save" at bounding box center [536, 218] width 10 height 6
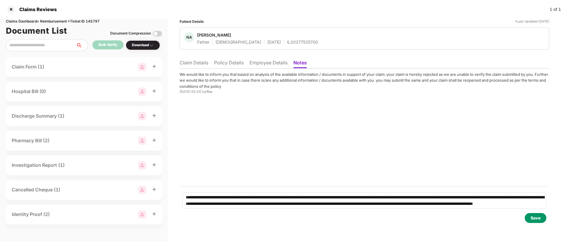
click at [197, 63] on li "Claim Details" at bounding box center [194, 64] width 29 height 8
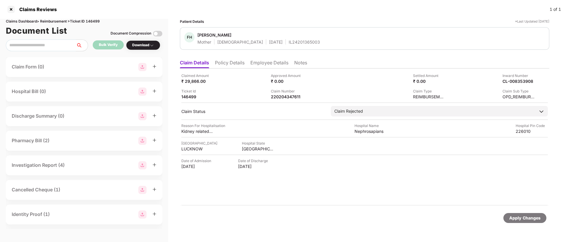
click at [236, 63] on li "Policy Details" at bounding box center [230, 64] width 30 height 8
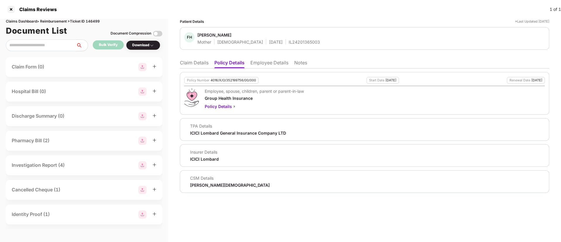
click at [193, 66] on li "Claim Details" at bounding box center [194, 64] width 29 height 8
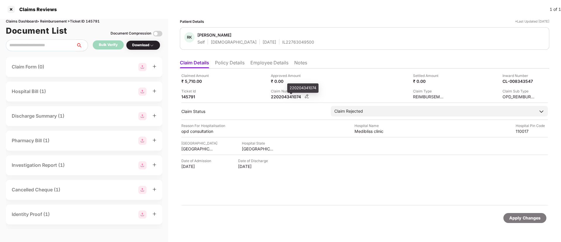
click at [286, 99] on div "220204341074" at bounding box center [287, 97] width 32 height 6
click at [286, 98] on div "220204341074" at bounding box center [287, 97] width 32 height 6
copy div "220204341074"
click at [240, 98] on div "Ticket Id 145791" at bounding box center [223, 93] width 85 height 11
click at [288, 98] on div "220204394338" at bounding box center [287, 97] width 32 height 6
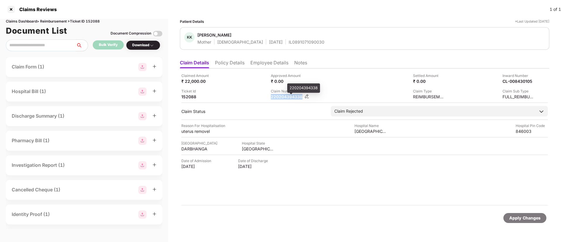
click at [288, 98] on div "220204394338" at bounding box center [287, 97] width 32 height 6
copy div "220204394338"
click at [238, 102] on div at bounding box center [364, 102] width 367 height 1
click at [301, 62] on li "Notes" at bounding box center [300, 64] width 13 height 8
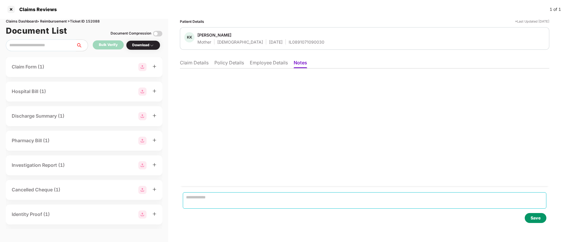
click at [213, 195] on textarea at bounding box center [365, 200] width 364 height 16
paste textarea "**********"
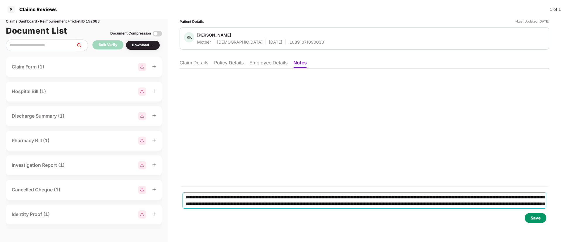
type textarea "**********"
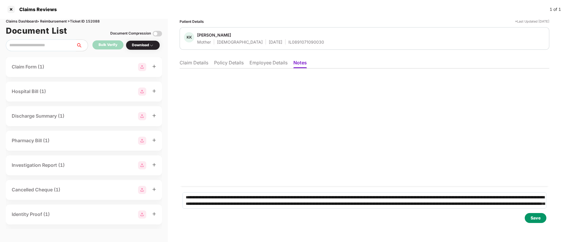
click at [536, 219] on div "Save" at bounding box center [536, 218] width 10 height 6
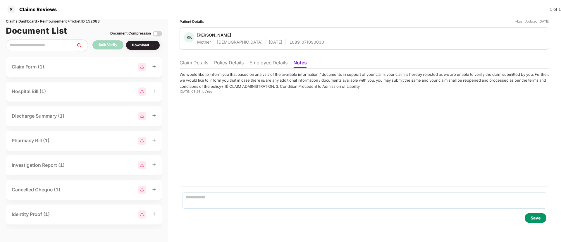
click at [185, 63] on li "Claim Details" at bounding box center [194, 64] width 29 height 8
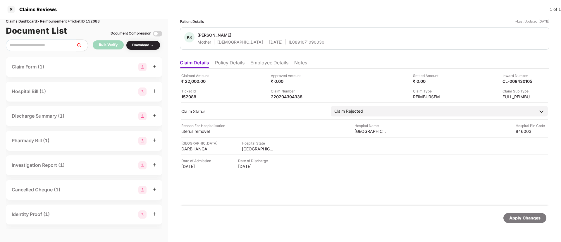
click at [264, 62] on li "Employee Details" at bounding box center [269, 64] width 38 height 8
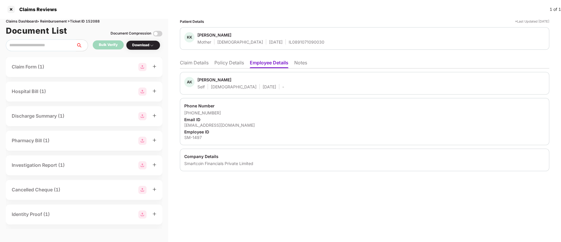
click at [203, 63] on li "Claim Details" at bounding box center [194, 64] width 29 height 8
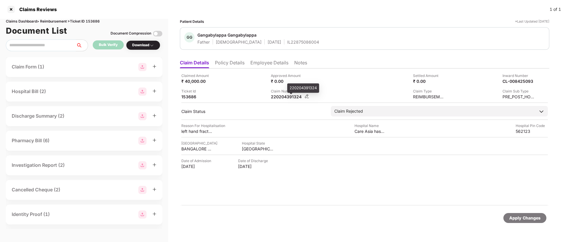
click at [278, 98] on div "220204391324" at bounding box center [287, 97] width 32 height 6
copy div "220204391324"
click at [336, 88] on div "Claim Number 220204391324" at bounding box center [313, 93] width 85 height 11
click at [300, 63] on li "Notes" at bounding box center [300, 64] width 13 height 8
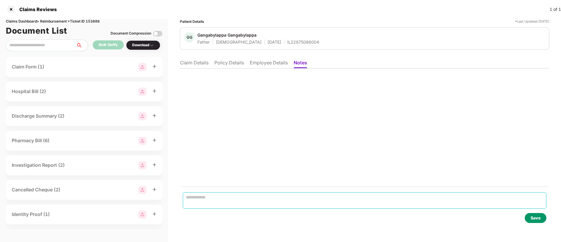
click at [226, 202] on textarea at bounding box center [365, 200] width 364 height 16
paste textarea "**********"
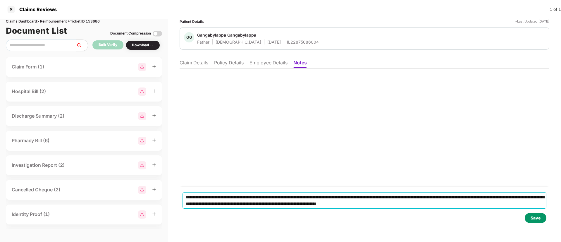
type textarea "**********"
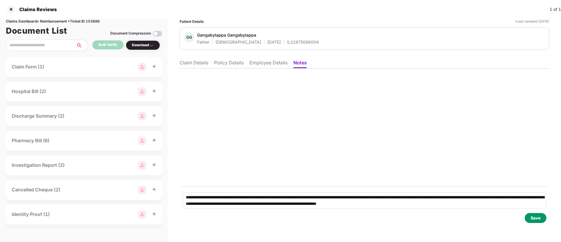
click at [542, 216] on div "Save" at bounding box center [536, 218] width 22 height 10
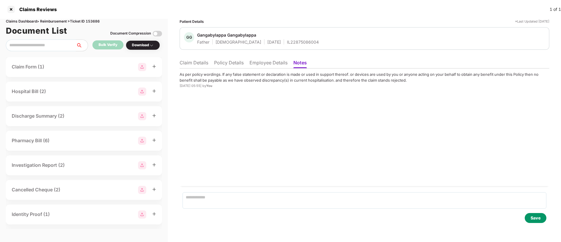
click at [186, 65] on li "Claim Details" at bounding box center [194, 64] width 29 height 8
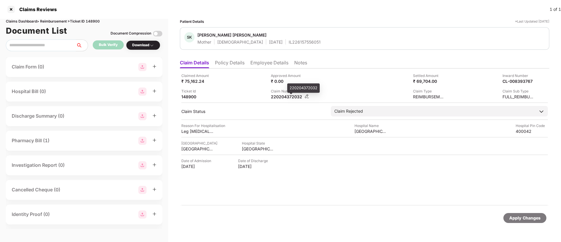
click at [292, 97] on div "220204372032" at bounding box center [287, 97] width 32 height 6
click at [292, 96] on div "220204372032" at bounding box center [287, 97] width 32 height 6
copy div "220204372032"
click at [322, 94] on div "Claim Number 220204372032" at bounding box center [313, 93] width 85 height 11
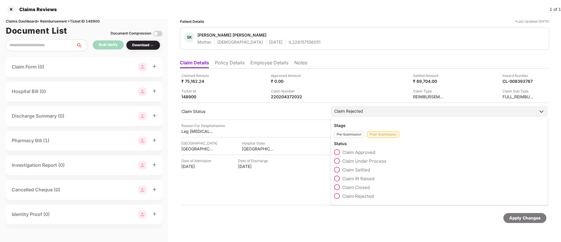
click at [340, 171] on span at bounding box center [337, 170] width 6 height 6
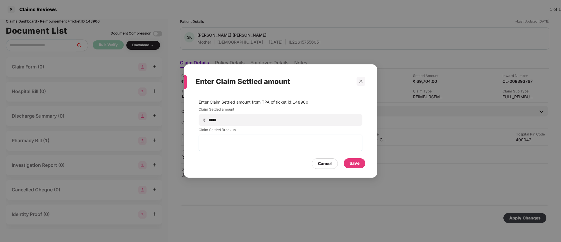
click at [355, 161] on div "Save" at bounding box center [355, 163] width 10 height 6
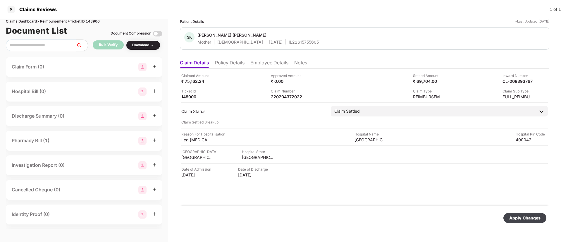
click at [514, 213] on div "Apply Changes" at bounding box center [525, 218] width 43 height 10
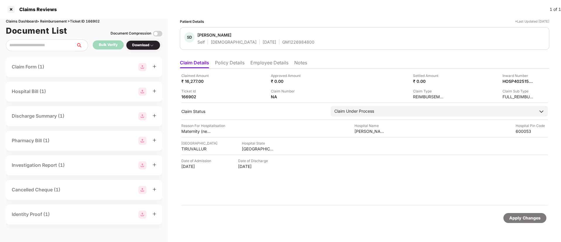
click at [222, 66] on li "Policy Details" at bounding box center [230, 64] width 30 height 8
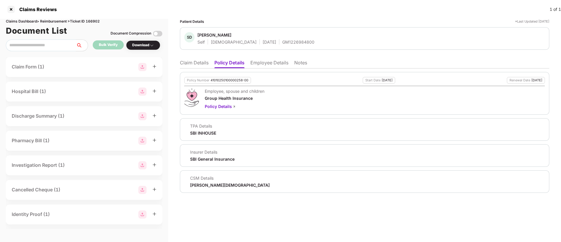
click at [192, 64] on li "Claim Details" at bounding box center [194, 64] width 29 height 8
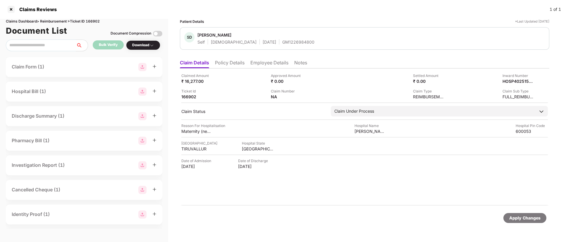
click at [282, 40] on div "GM1226984800" at bounding box center [298, 42] width 32 height 6
copy div "GM1226984800"
click at [506, 83] on div "HOSP4025157844_21082025135044" at bounding box center [513, 81] width 32 height 6
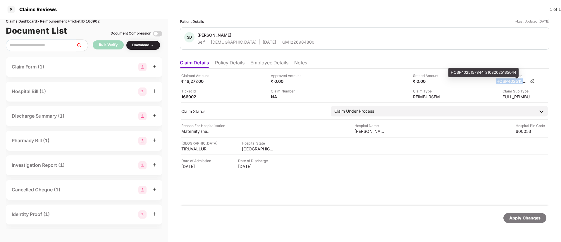
copy div "HOSP4025157844_21082025135044"
click at [282, 44] on div "GM1226984800" at bounding box center [298, 42] width 32 height 6
copy div "GM1226984800"
click at [235, 62] on li "Policy Details" at bounding box center [230, 64] width 30 height 8
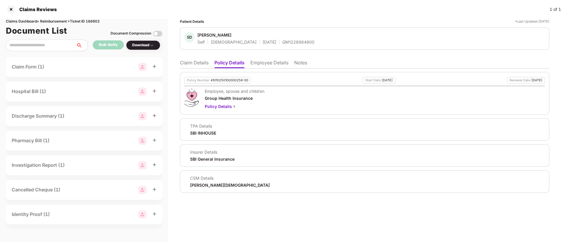
click at [197, 64] on li "Claim Details" at bounding box center [194, 64] width 29 height 8
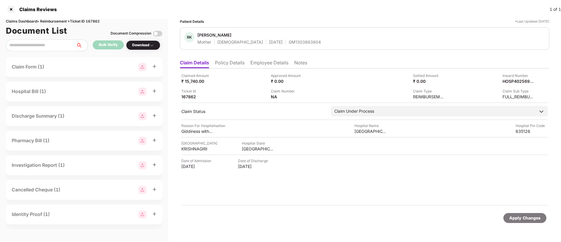
click at [264, 67] on li "Employee Details" at bounding box center [269, 64] width 38 height 8
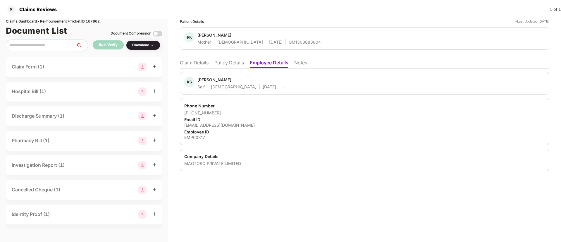
click at [196, 136] on div "EMP00317" at bounding box center [364, 138] width 361 height 6
copy div "EMP00317"
click at [208, 63] on li "Claim Details" at bounding box center [194, 64] width 29 height 8
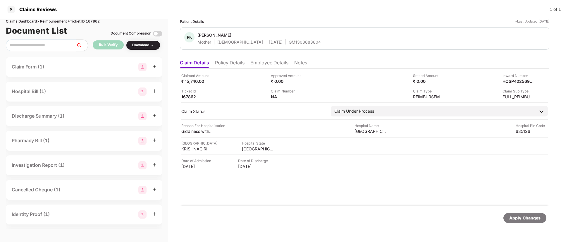
click at [190, 134] on div "Claimed Amount ₹ 15,740.00 Approved Amount ₹ 0.00 Settled Amount ₹ 0.00 Inward …" at bounding box center [365, 136] width 370 height 137
click at [190, 131] on div "Giddiness with Weakness" at bounding box center [197, 131] width 32 height 6
copy div "Giddiness with Weakness"
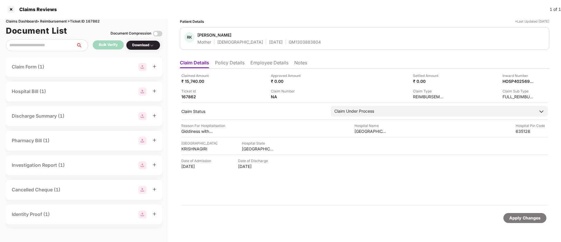
drag, startPoint x: 233, startPoint y: 64, endPoint x: 203, endPoint y: 60, distance: 30.5
click at [233, 64] on li "Policy Details" at bounding box center [230, 64] width 30 height 8
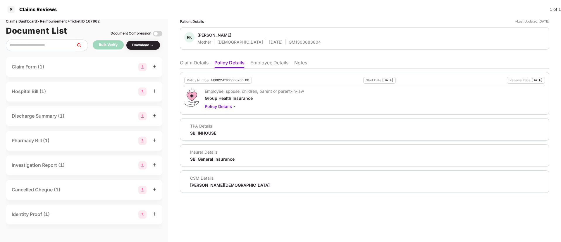
click at [203, 60] on li "Claim Details" at bounding box center [194, 64] width 29 height 8
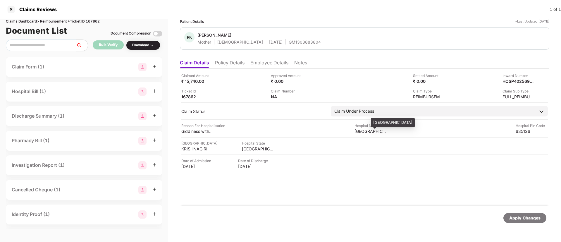
click at [369, 130] on div "JANANI HOSPITAL" at bounding box center [371, 131] width 32 height 6
copy div "JANANI HOSPITAL"
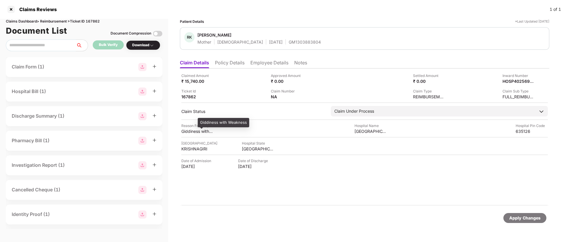
click at [192, 131] on div "Giddiness with Weakness" at bounding box center [197, 131] width 32 height 6
copy div "Giddiness with Weakness"
click at [241, 87] on div "Claimed Amount ₹ 15,740.00 Approved Amount ₹ 0.00 Settled Amount ₹ 0.00 Inward …" at bounding box center [364, 86] width 367 height 27
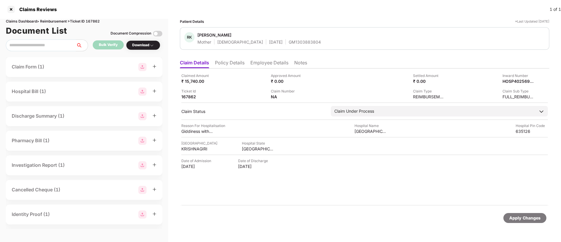
click at [283, 67] on li "Employee Details" at bounding box center [269, 64] width 38 height 8
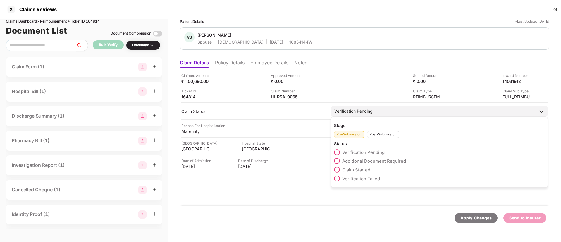
click at [383, 135] on div "Post-Submission" at bounding box center [383, 134] width 32 height 7
click at [336, 159] on span at bounding box center [337, 161] width 6 height 6
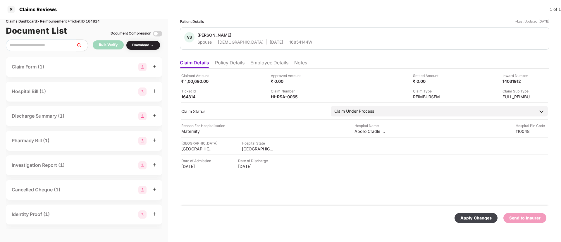
drag, startPoint x: 482, startPoint y: 218, endPoint x: 460, endPoint y: 208, distance: 24.0
click at [482, 218] on div "Apply Changes" at bounding box center [476, 218] width 31 height 6
click at [237, 65] on li "Policy Details" at bounding box center [230, 64] width 30 height 8
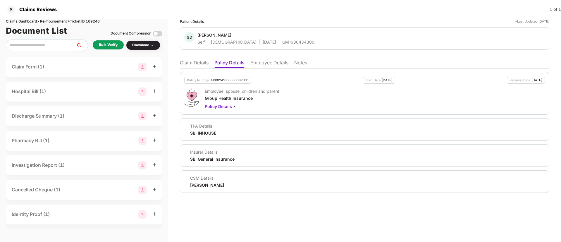
click at [269, 68] on div "Policy Number 41010241000000032-00 Start Date [DATE] Renewal Date [DATE] Employ…" at bounding box center [365, 130] width 370 height 124
click at [272, 63] on li "Employee Details" at bounding box center [269, 64] width 38 height 8
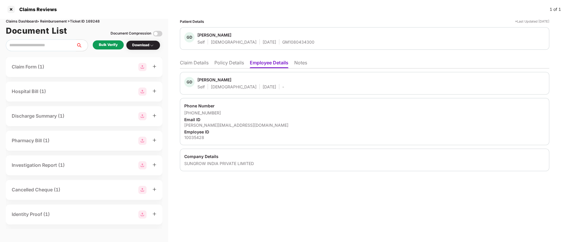
click at [233, 65] on li "Policy Details" at bounding box center [229, 64] width 30 height 8
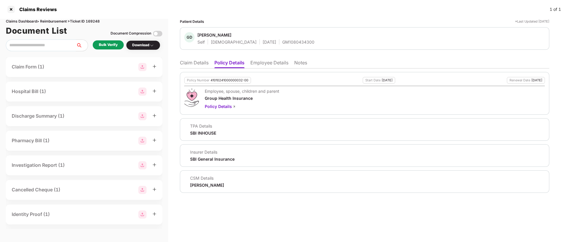
click at [191, 65] on li "Claim Details" at bounding box center [194, 64] width 29 height 8
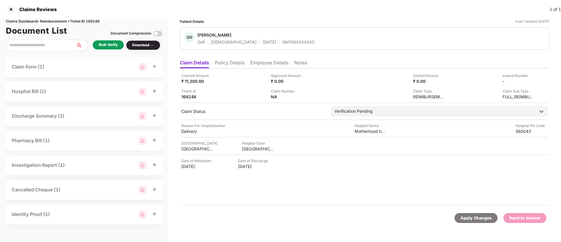
click at [96, 44] on div "Bulk Verify" at bounding box center [108, 44] width 31 height 9
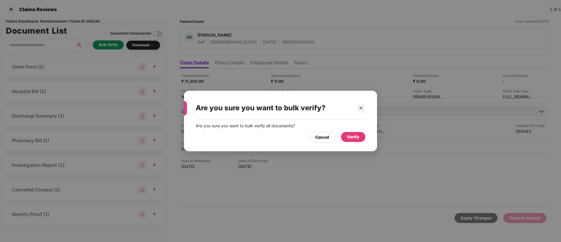
click at [369, 133] on div "Are you sure you want to bulk verify all documents? Cancel Verify" at bounding box center [280, 133] width 193 height 26
click at [358, 135] on div "Verify" at bounding box center [353, 137] width 13 height 6
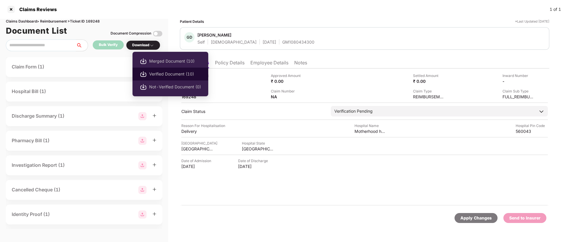
click at [160, 75] on span "Verified Document (10)" at bounding box center [175, 74] width 52 height 6
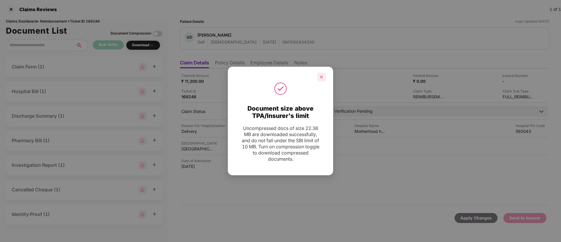
click at [323, 79] on div at bounding box center [321, 77] width 9 height 9
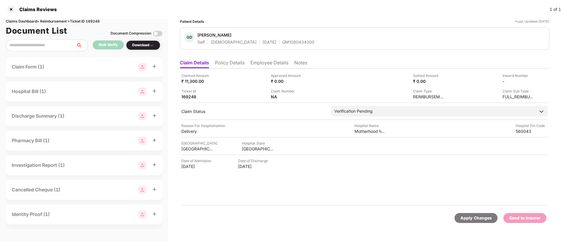
click at [237, 60] on li "Policy Details" at bounding box center [230, 64] width 30 height 8
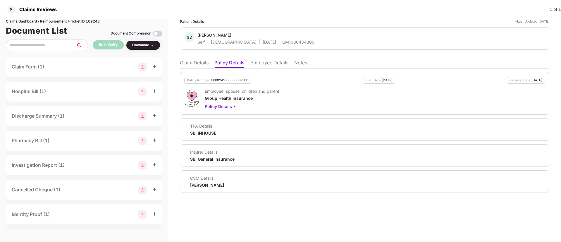
click at [201, 65] on li "Claim Details" at bounding box center [194, 64] width 29 height 8
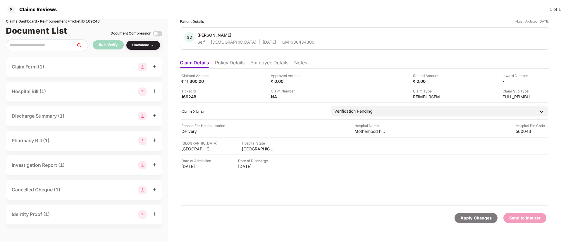
click at [267, 61] on li "Employee Details" at bounding box center [269, 64] width 38 height 8
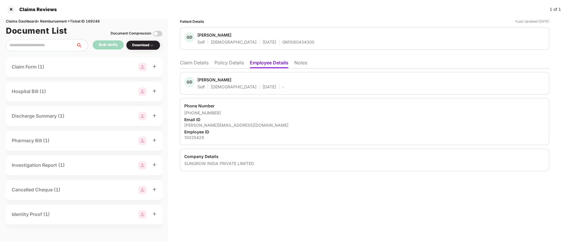
click at [198, 136] on div "10035428" at bounding box center [364, 138] width 361 height 6
copy div "10035428"
click at [233, 60] on li "Policy Details" at bounding box center [229, 64] width 30 height 8
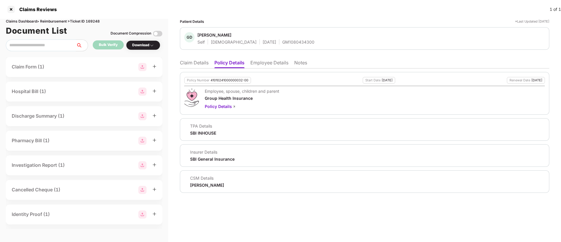
click at [175, 60] on div "Patient Details *Last Updated 29 Aug 2025 GD Gopika Devadas Self Female 07 Jan …" at bounding box center [364, 130] width 393 height 223
click at [189, 65] on li "Claim Details" at bounding box center [194, 64] width 29 height 8
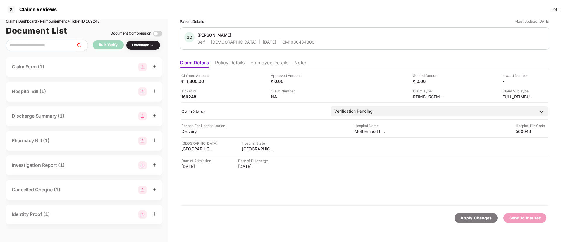
click at [237, 61] on li "Policy Details" at bounding box center [230, 64] width 30 height 8
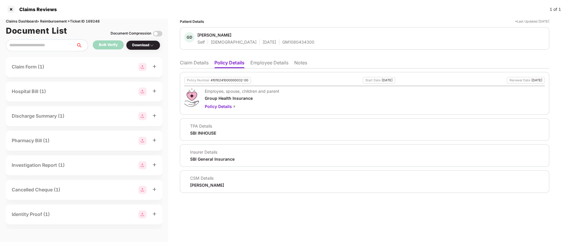
click at [201, 61] on li "Claim Details" at bounding box center [194, 64] width 29 height 8
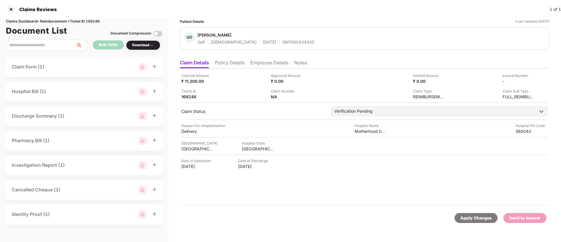
click at [227, 59] on ul "Claim Details Policy Details Employee Details Notes" at bounding box center [365, 63] width 370 height 12
click at [242, 62] on li "Policy Details" at bounding box center [230, 64] width 30 height 8
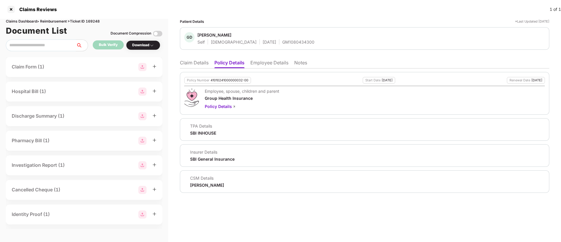
click at [195, 62] on li "Claim Details" at bounding box center [194, 64] width 29 height 8
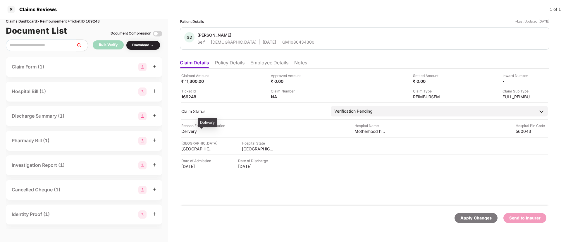
click at [186, 130] on div "Delivery" at bounding box center [197, 131] width 32 height 6
copy div "Delivery"
click at [531, 79] on img at bounding box center [532, 80] width 5 height 5
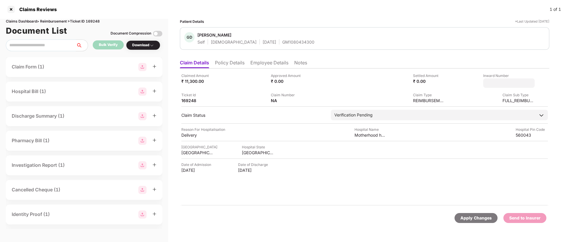
type input "**********"
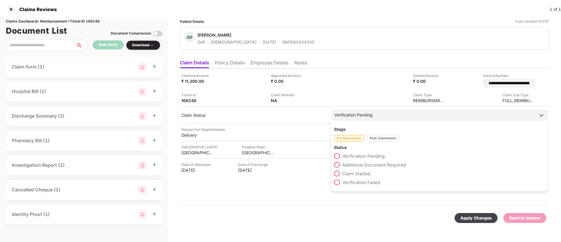
click at [384, 138] on div "Stage Pre-Submission Post-Submission Status Verification Pending Additional Doc…" at bounding box center [439, 155] width 217 height 71
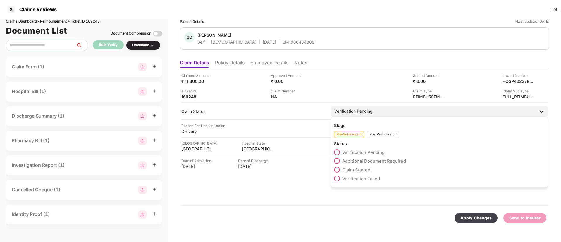
click at [377, 135] on div "Post-Submission" at bounding box center [383, 134] width 32 height 7
drag, startPoint x: 337, startPoint y: 161, endPoint x: 386, endPoint y: 173, distance: 50.4
click at [337, 162] on span at bounding box center [337, 161] width 6 height 6
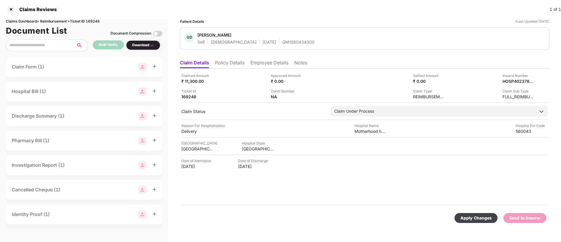
click at [463, 215] on div "Apply Changes" at bounding box center [476, 218] width 31 height 6
click at [229, 64] on li "Policy Details" at bounding box center [230, 64] width 30 height 8
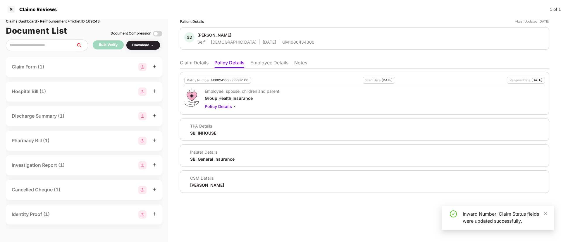
click at [195, 66] on li "Claim Details" at bounding box center [194, 64] width 29 height 8
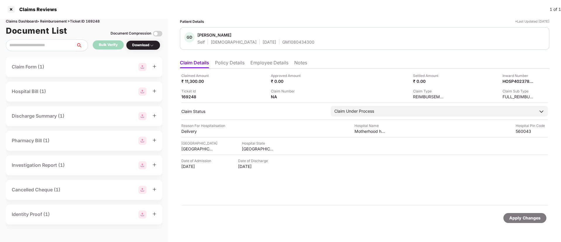
click at [282, 43] on div "GM1080434300" at bounding box center [298, 42] width 32 height 6
copy div "GM1080434300"
click at [518, 80] on div "HOSP4023788322_30082025183822" at bounding box center [513, 81] width 32 height 6
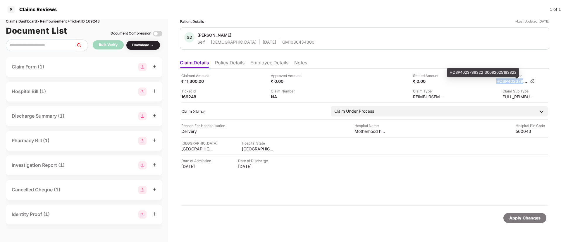
copy div "HOSP4023788322_30082025183822"
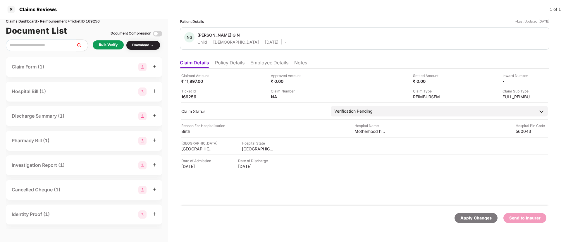
click at [232, 56] on div "Patient Details *Last Updated [DATE] [PERSON_NAME] G N Child [DEMOGRAPHIC_DATA]…" at bounding box center [365, 125] width 370 height 212
click at [232, 60] on li "Policy Details" at bounding box center [230, 64] width 30 height 8
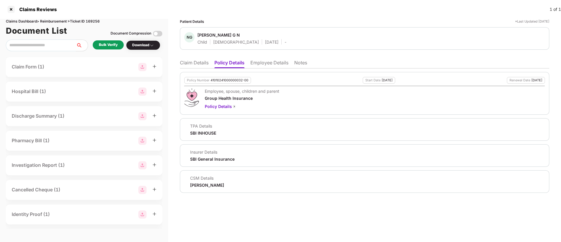
click at [274, 62] on li "Employee Details" at bounding box center [269, 64] width 38 height 8
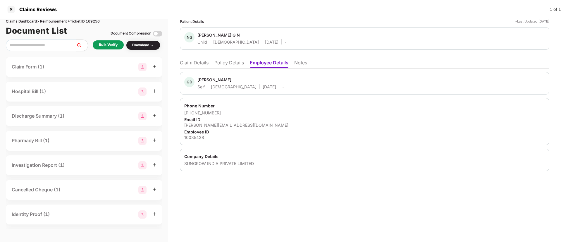
click at [231, 64] on li "Policy Details" at bounding box center [229, 64] width 30 height 8
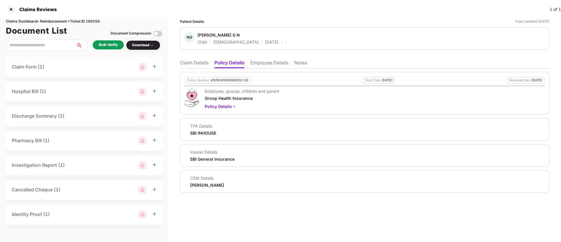
click at [195, 62] on li "Claim Details" at bounding box center [194, 64] width 29 height 8
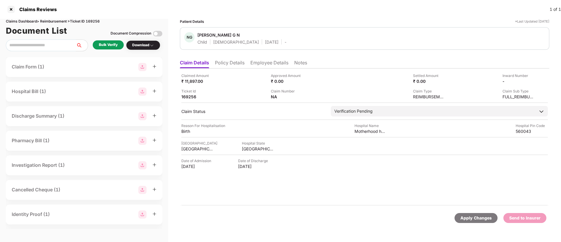
click at [267, 67] on li "Employee Details" at bounding box center [269, 64] width 38 height 8
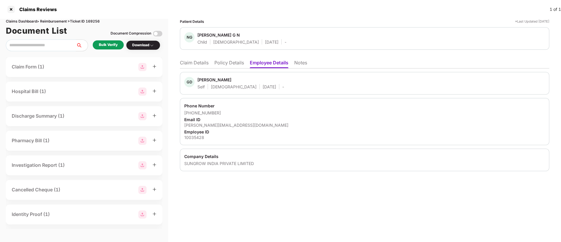
click at [200, 125] on div "[PERSON_NAME][EMAIL_ADDRESS][DOMAIN_NAME]" at bounding box center [364, 125] width 361 height 6
copy div "[PERSON_NAME][EMAIL_ADDRESS][DOMAIN_NAME]"
click at [233, 58] on ul "Claim Details Policy Details Employee Details Notes" at bounding box center [365, 63] width 370 height 12
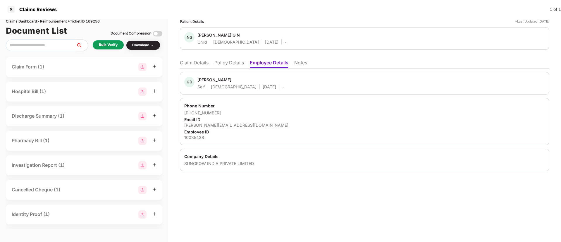
click at [237, 62] on li "Policy Details" at bounding box center [229, 64] width 30 height 8
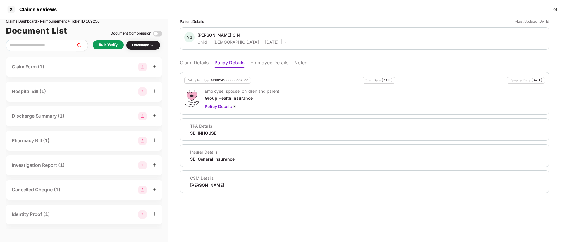
click at [193, 63] on li "Claim Details" at bounding box center [194, 64] width 29 height 8
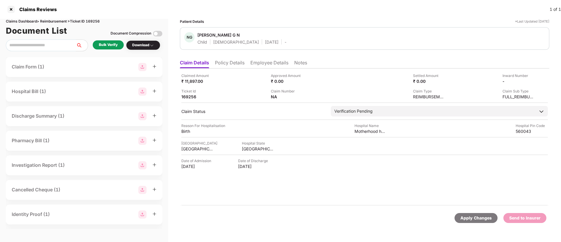
click at [110, 45] on div "Bulk Verify" at bounding box center [108, 45] width 19 height 6
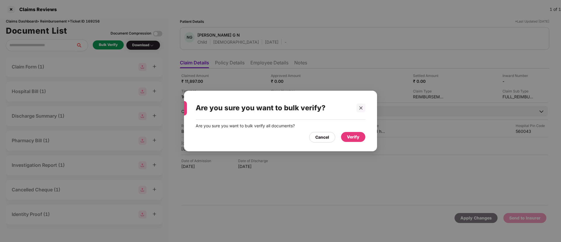
drag, startPoint x: 354, startPoint y: 137, endPoint x: 341, endPoint y: 163, distance: 29.0
click at [354, 138] on div "Verify" at bounding box center [353, 137] width 13 height 6
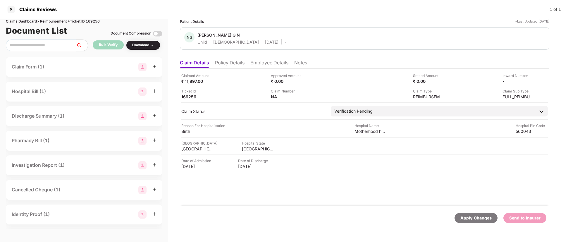
click at [339, 164] on div "Date of Admission 02 Aug 2025 Date of Discharge 03 Aug 2025" at bounding box center [364, 163] width 367 height 11
click at [275, 63] on li "Employee Details" at bounding box center [269, 64] width 38 height 8
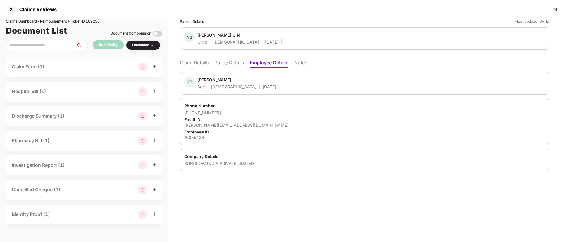
click at [232, 64] on li "Policy Details" at bounding box center [229, 64] width 30 height 8
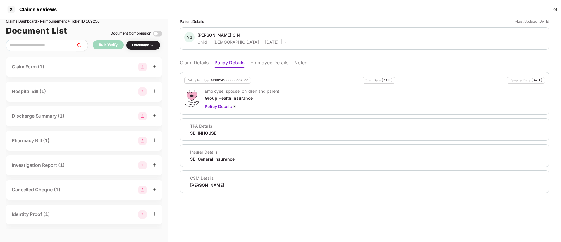
click at [191, 65] on li "Claim Details" at bounding box center [194, 64] width 29 height 8
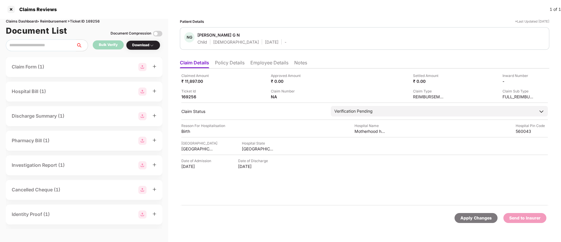
click at [240, 63] on li "Policy Details" at bounding box center [230, 64] width 30 height 8
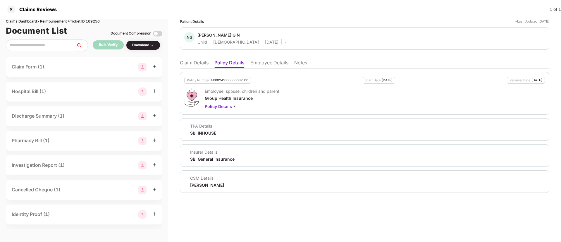
click at [205, 63] on li "Claim Details" at bounding box center [194, 64] width 29 height 8
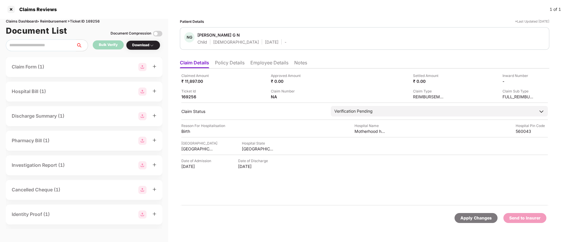
click at [231, 63] on li "Policy Details" at bounding box center [230, 64] width 30 height 8
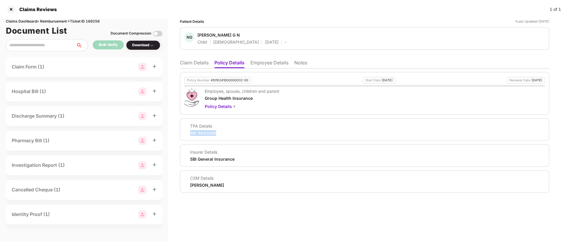
drag, startPoint x: 185, startPoint y: 133, endPoint x: 242, endPoint y: 132, distance: 56.2
click at [242, 132] on div "TPA Details SBI INHOUSE" at bounding box center [364, 129] width 361 height 13
copy div "SBI INHOUSE"
click at [205, 63] on li "Claim Details" at bounding box center [194, 64] width 29 height 8
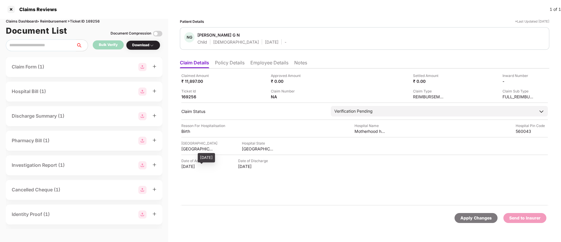
drag, startPoint x: 177, startPoint y: 166, endPoint x: 208, endPoint y: 166, distance: 30.7
click at [208, 166] on div "Patient Details *Last Updated 29 Aug 2025 NG Nila G N Child Female 02 Aug 2025 …" at bounding box center [364, 130] width 393 height 223
copy div "02 Aug 2025"
click at [275, 63] on li "Employee Details" at bounding box center [269, 64] width 38 height 8
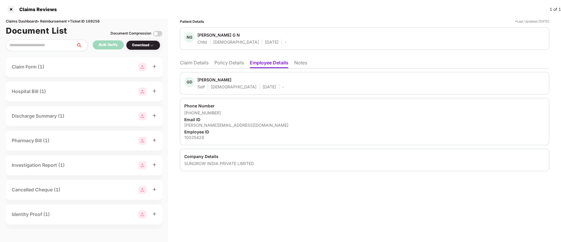
click at [235, 63] on li "Policy Details" at bounding box center [229, 64] width 30 height 8
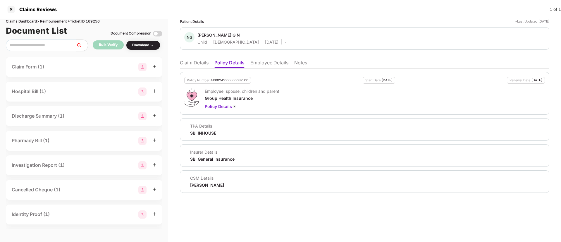
click at [203, 64] on li "Claim Details" at bounding box center [194, 64] width 29 height 8
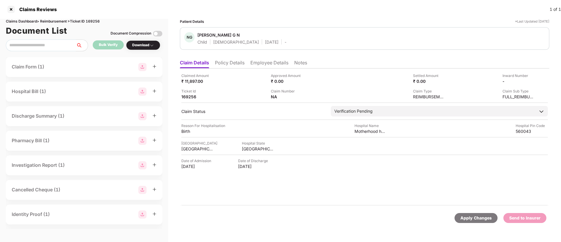
drag, startPoint x: 231, startPoint y: 60, endPoint x: 224, endPoint y: 63, distance: 7.2
click at [230, 60] on li "Policy Details" at bounding box center [230, 64] width 30 height 8
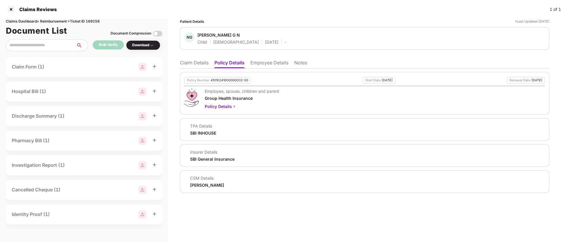
click at [190, 66] on li "Claim Details" at bounding box center [194, 64] width 29 height 8
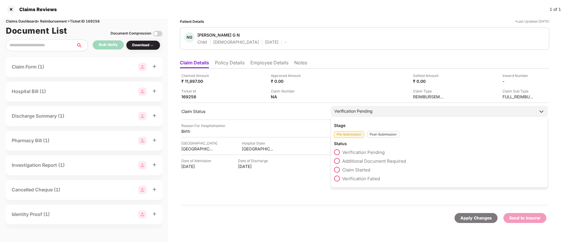
click at [337, 171] on span at bounding box center [337, 170] width 6 height 6
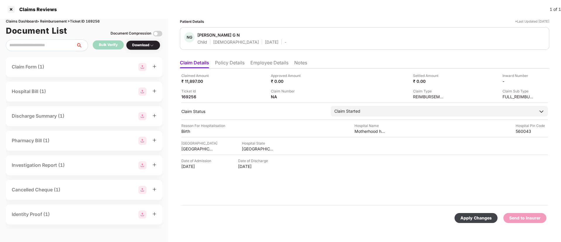
click at [471, 215] on div "Apply Changes" at bounding box center [476, 218] width 31 height 6
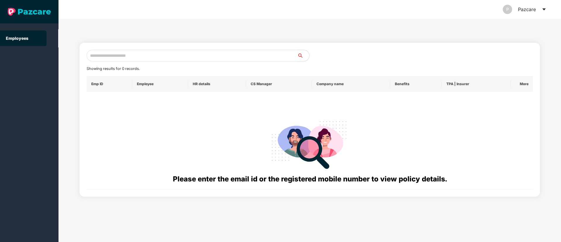
click at [143, 53] on input "text" at bounding box center [192, 56] width 211 height 12
paste input "**********"
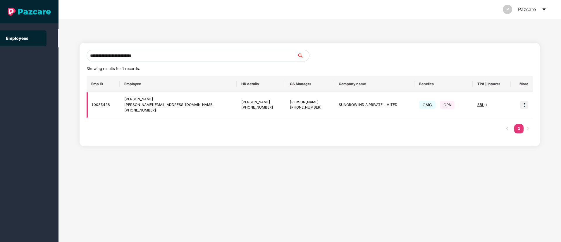
type input "**********"
click at [526, 106] on img at bounding box center [524, 105] width 8 height 8
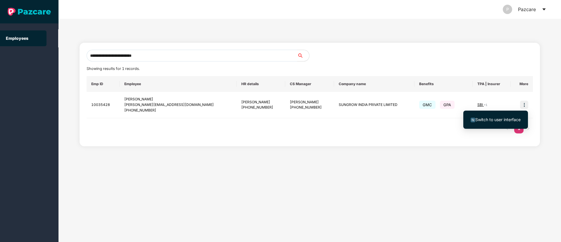
click at [507, 118] on span "Switch to user interface" at bounding box center [497, 119] width 45 height 5
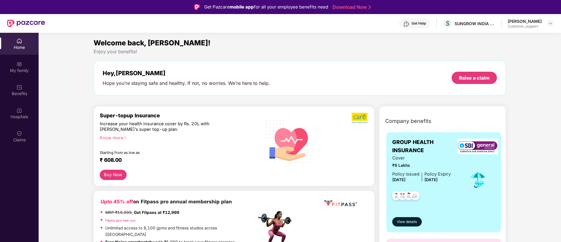
scroll to position [44, 0]
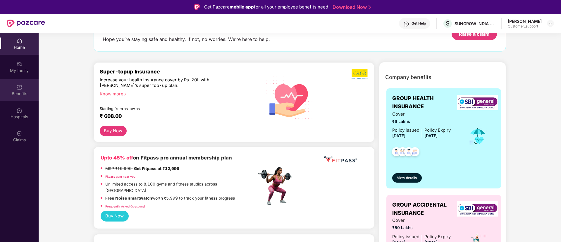
click at [28, 95] on div "Benefits" at bounding box center [19, 94] width 39 height 6
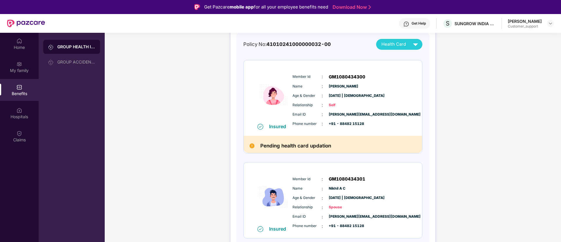
scroll to position [18, 0]
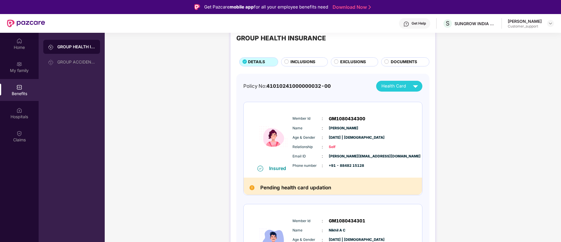
click at [423, 23] on div "Get Help" at bounding box center [419, 23] width 14 height 5
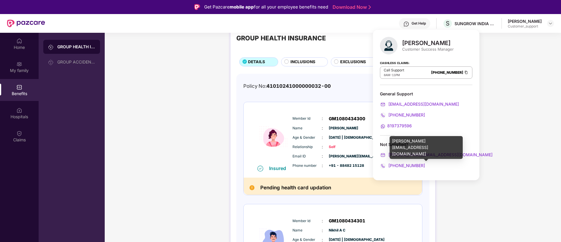
click at [415, 140] on div "jayaram.m@pazcare.com" at bounding box center [426, 147] width 73 height 23
copy div "jayaram.m@pazcare.com"
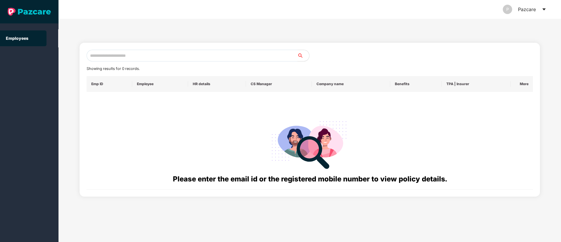
click at [131, 60] on input "text" at bounding box center [192, 56] width 211 height 12
paste input "**********"
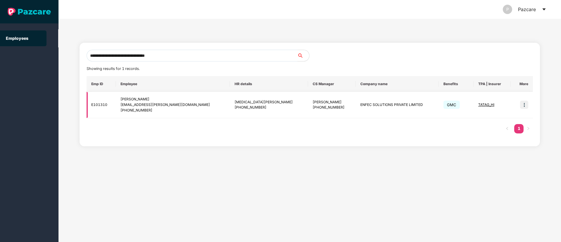
type input "**********"
click at [526, 105] on img at bounding box center [524, 105] width 8 height 8
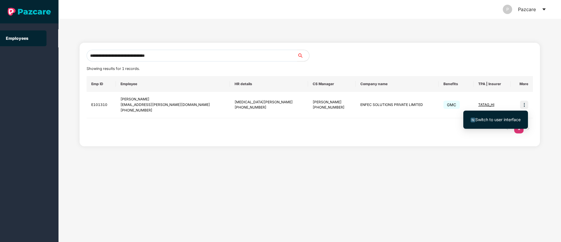
click at [503, 118] on span "Switch to user interface" at bounding box center [497, 119] width 45 height 5
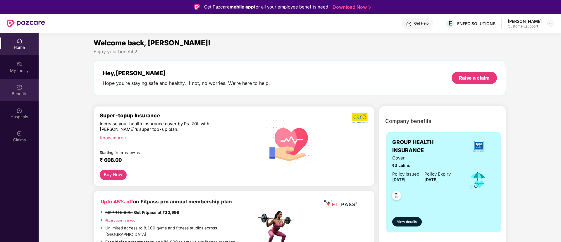
click at [12, 88] on div "Benefits" at bounding box center [19, 90] width 39 height 22
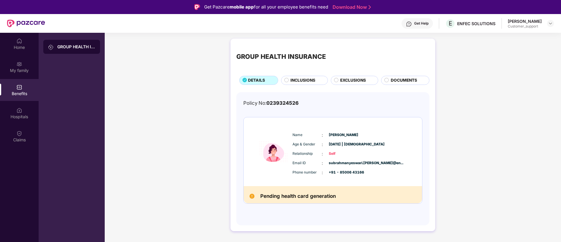
click at [406, 23] on div "Get Help" at bounding box center [417, 23] width 31 height 11
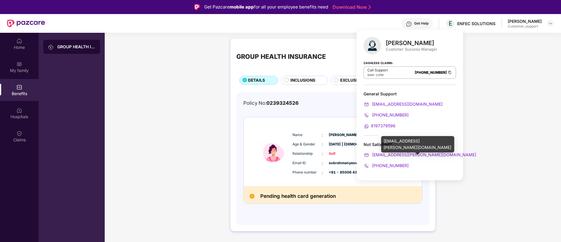
click at [402, 136] on div "divya.pardhi@pazcare.com" at bounding box center [417, 144] width 73 height 16
click at [402, 140] on div "divya.pardhi@pazcare.com" at bounding box center [417, 144] width 73 height 16
copy div "divya.pardhi@pazcare.com"
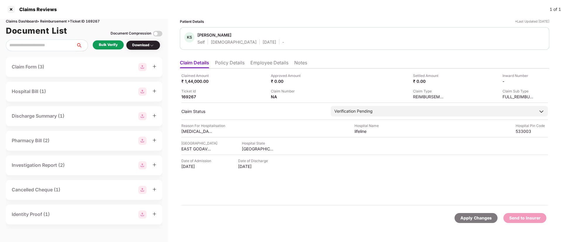
click at [226, 63] on li "Policy Details" at bounding box center [230, 64] width 30 height 8
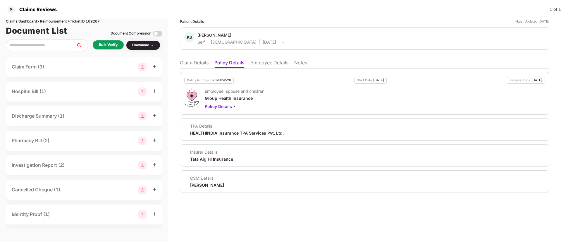
click at [266, 66] on li "Employee Details" at bounding box center [269, 64] width 38 height 8
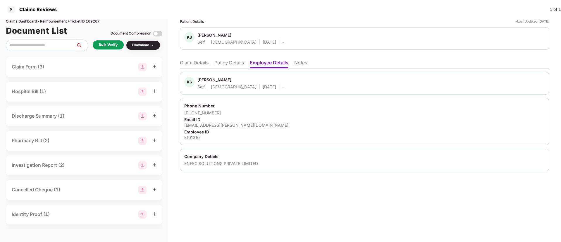
click at [229, 66] on li "Policy Details" at bounding box center [229, 64] width 30 height 8
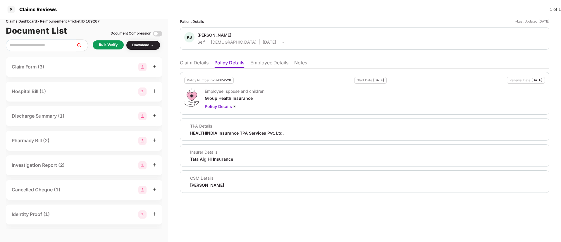
click at [187, 58] on ul "Claim Details Policy Details Employee Details Notes" at bounding box center [365, 63] width 370 height 12
click at [187, 60] on li "Claim Details" at bounding box center [194, 64] width 29 height 8
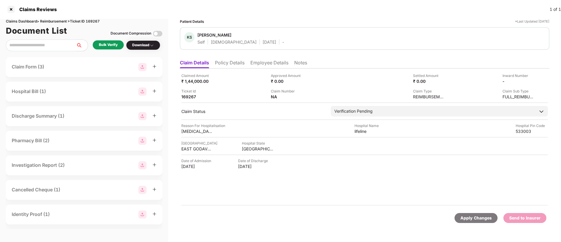
click at [276, 71] on div "Claimed Amount ₹ 1,44,000.00 Approved Amount ₹ 0.00 Settled Amount ₹ 0.00 Inwar…" at bounding box center [365, 136] width 370 height 137
click at [276, 63] on li "Employee Details" at bounding box center [269, 64] width 38 height 8
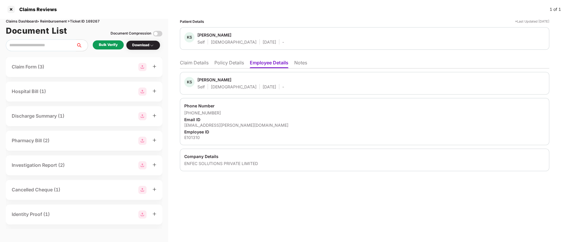
click at [238, 63] on li "Policy Details" at bounding box center [229, 64] width 30 height 8
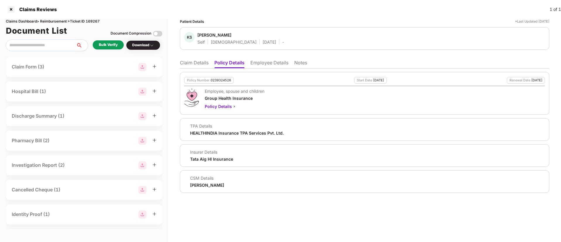
click at [190, 65] on li "Claim Details" at bounding box center [194, 64] width 29 height 8
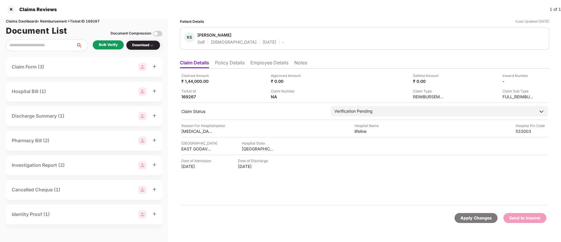
click at [261, 63] on li "Employee Details" at bounding box center [269, 64] width 38 height 8
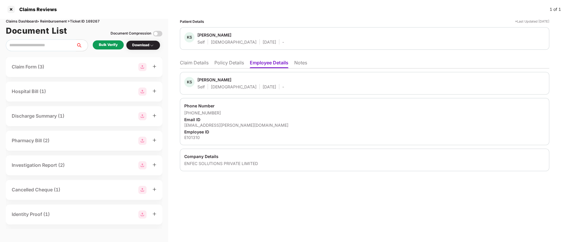
click at [230, 63] on li "Policy Details" at bounding box center [229, 64] width 30 height 8
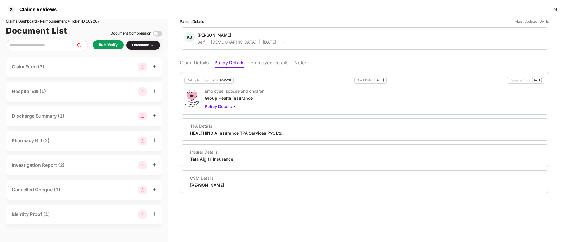
click at [271, 64] on li "Employee Details" at bounding box center [269, 64] width 38 height 8
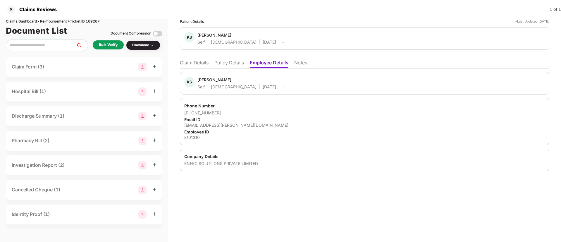
click at [223, 125] on div "subrahmanyeswari.kommireddy@enfec.com" at bounding box center [364, 125] width 361 height 6
copy div "subrahmanyeswari.kommireddy@enfec.com"
click at [224, 65] on li "Policy Details" at bounding box center [229, 64] width 30 height 8
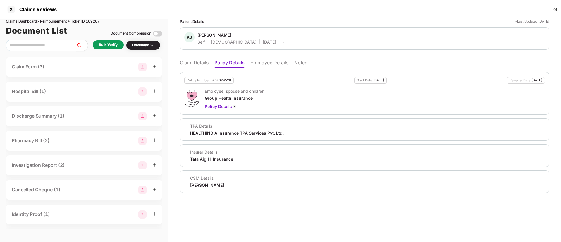
click at [198, 60] on li "Claim Details" at bounding box center [194, 64] width 29 height 8
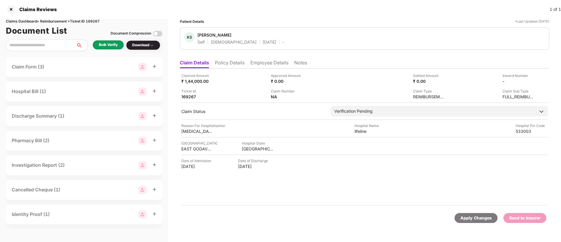
click at [233, 65] on li "Policy Details" at bounding box center [230, 64] width 30 height 8
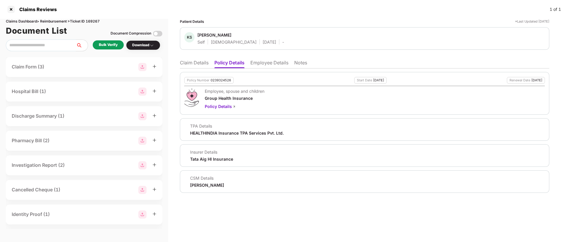
click at [196, 64] on li "Claim Details" at bounding box center [194, 64] width 29 height 8
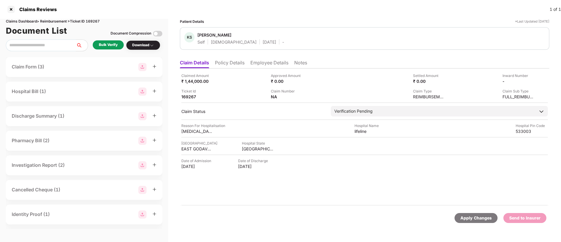
click at [111, 46] on div "Bulk Verify" at bounding box center [108, 45] width 19 height 6
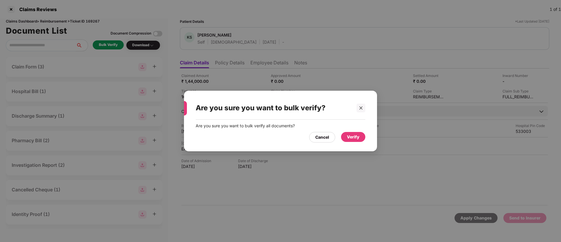
click at [358, 137] on div "Verify" at bounding box center [353, 137] width 13 height 6
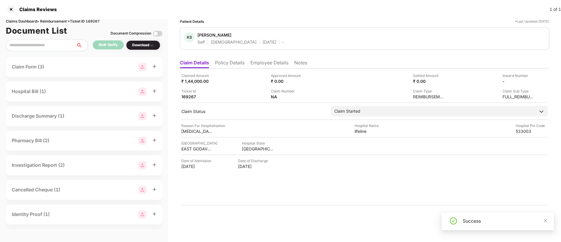
click at [233, 60] on li "Policy Details" at bounding box center [230, 64] width 30 height 8
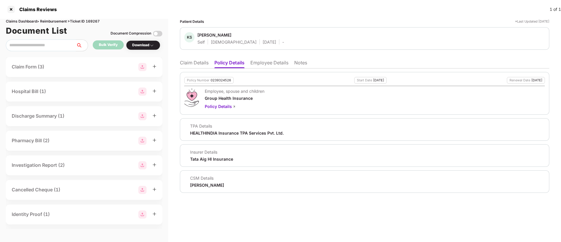
click at [196, 65] on li "Claim Details" at bounding box center [194, 64] width 29 height 8
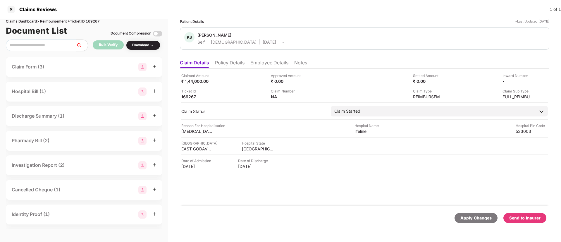
click at [240, 63] on li "Policy Details" at bounding box center [230, 64] width 30 height 8
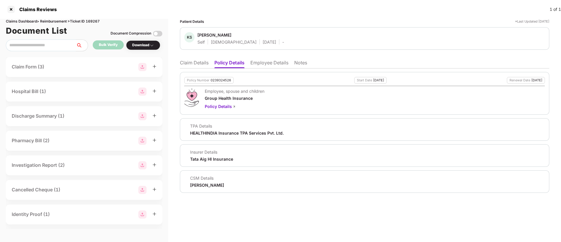
click at [186, 67] on li "Claim Details" at bounding box center [194, 64] width 29 height 8
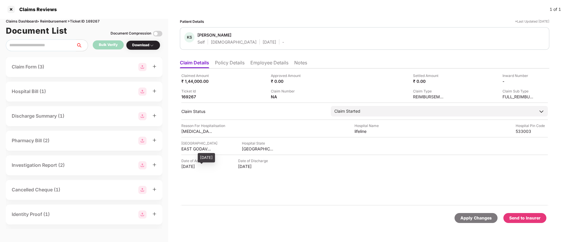
drag, startPoint x: 182, startPoint y: 168, endPoint x: 205, endPoint y: 168, distance: 23.7
click at [205, 168] on div "12 Jul 2025" at bounding box center [197, 167] width 32 height 6
copy div "12 Jul 2025"
click at [261, 67] on li "Employee Details" at bounding box center [269, 64] width 38 height 8
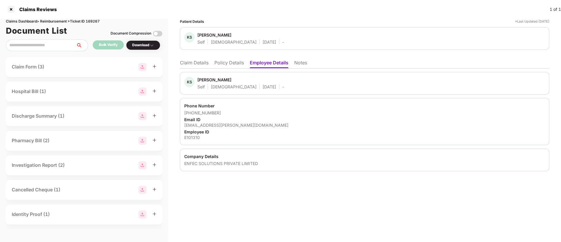
click at [198, 70] on div "KS Kommireddy Subrahmanyeswari Self Female 10 June 1999 - Phone Number +9185006…" at bounding box center [365, 119] width 370 height 103
click at [198, 66] on li "Claim Details" at bounding box center [194, 64] width 29 height 8
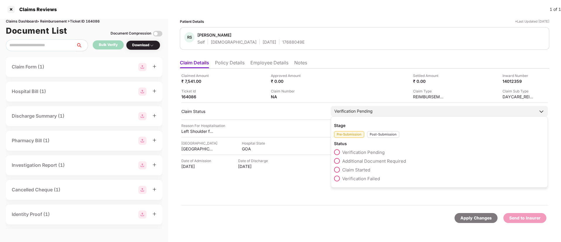
click at [374, 135] on div "Post-Submission" at bounding box center [383, 134] width 32 height 7
click at [336, 178] on span at bounding box center [337, 179] width 6 height 6
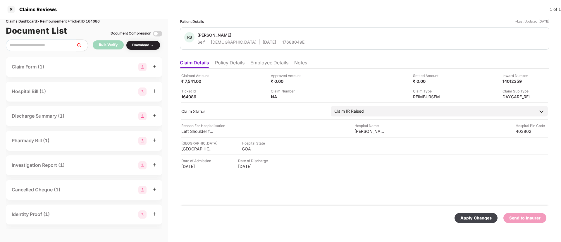
drag, startPoint x: 473, startPoint y: 216, endPoint x: 416, endPoint y: 172, distance: 72.0
click at [473, 216] on div "Apply Changes" at bounding box center [476, 218] width 31 height 6
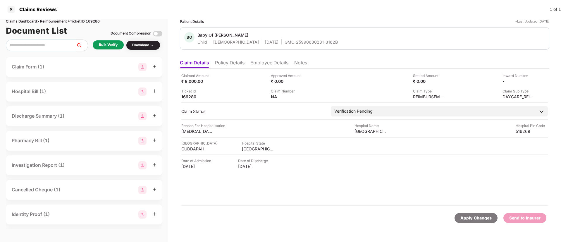
click at [235, 64] on li "Policy Details" at bounding box center [230, 64] width 30 height 8
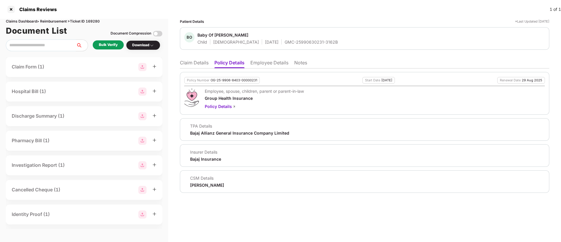
click at [285, 65] on li "Employee Details" at bounding box center [269, 64] width 38 height 8
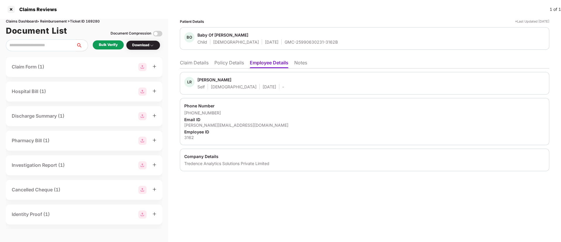
click at [243, 63] on li "Policy Details" at bounding box center [229, 64] width 30 height 8
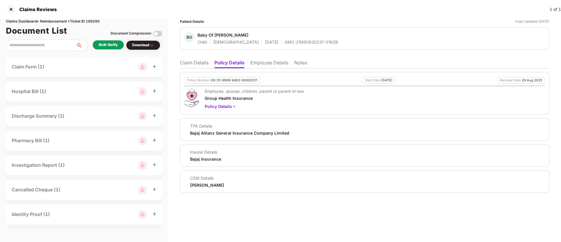
click at [198, 68] on li "Claim Details" at bounding box center [194, 64] width 29 height 8
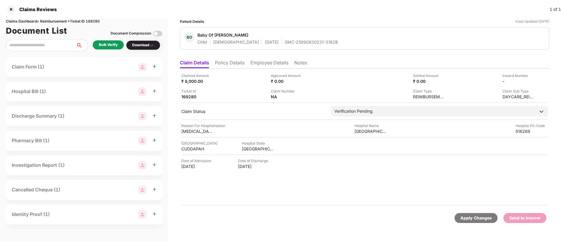
click at [103, 45] on div "Bulk Verify" at bounding box center [108, 45] width 19 height 6
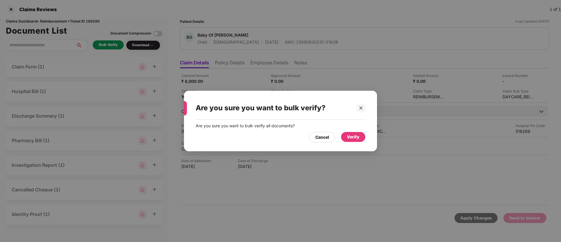
click at [361, 135] on div "Verify" at bounding box center [353, 137] width 24 height 10
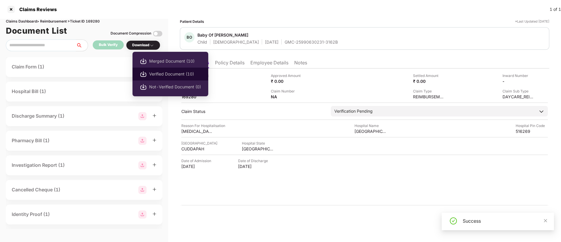
click at [163, 74] on span "Verified Document (10)" at bounding box center [175, 74] width 52 height 6
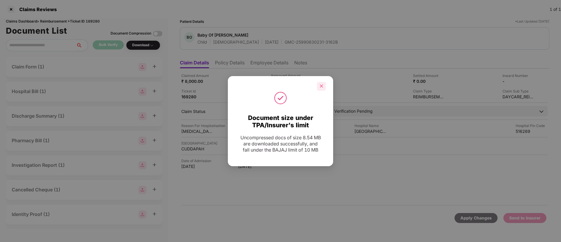
click at [319, 84] on div at bounding box center [321, 86] width 9 height 9
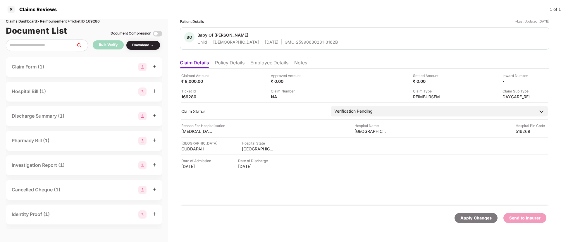
click at [322, 10] on div "Claims Reviews 1 of 1" at bounding box center [280, 9] width 561 height 19
drag, startPoint x: 262, startPoint y: 42, endPoint x: 316, endPoint y: 42, distance: 54.1
click at [316, 42] on div "BO Baby Of Mounika Child Male 02 Aug 2025 GMC-25990630231-3162B" at bounding box center [364, 38] width 361 height 13
copy div "GMC-25990630231-3162B"
click at [228, 62] on li "Policy Details" at bounding box center [230, 64] width 30 height 8
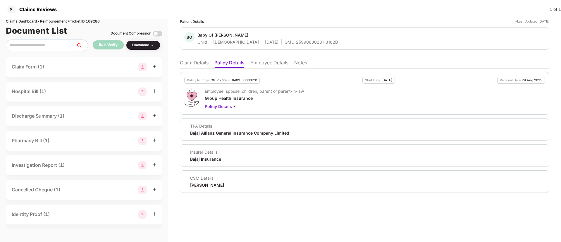
click at [200, 64] on li "Claim Details" at bounding box center [194, 64] width 29 height 8
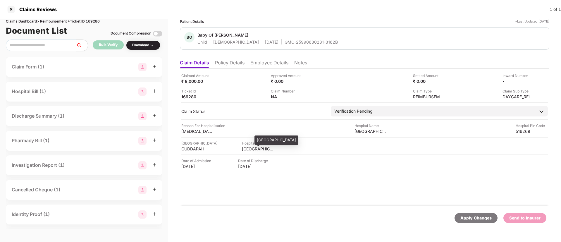
click at [249, 150] on div "ANDHRA PRADESH" at bounding box center [258, 149] width 32 height 6
copy div "ANDHRA PRADESH"
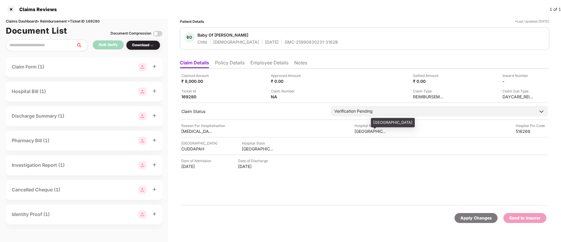
click at [362, 130] on div "Arun Childrens Hospital" at bounding box center [371, 131] width 32 height 6
copy div "Arun Childrens Hospital"
click at [242, 92] on div "Ticket Id 169280" at bounding box center [223, 93] width 85 height 11
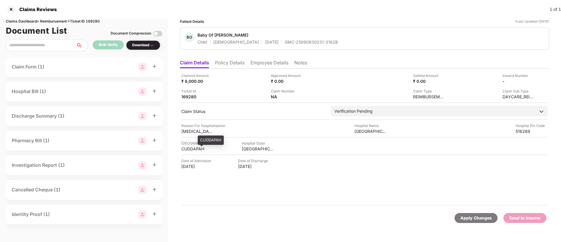
click at [194, 148] on div "CUDDAPAH" at bounding box center [197, 149] width 32 height 6
click at [193, 148] on div "CUDDAPAH" at bounding box center [197, 149] width 32 height 6
copy div "CUDDAPAH"
click at [195, 133] on div "Phototherapy" at bounding box center [197, 131] width 32 height 6
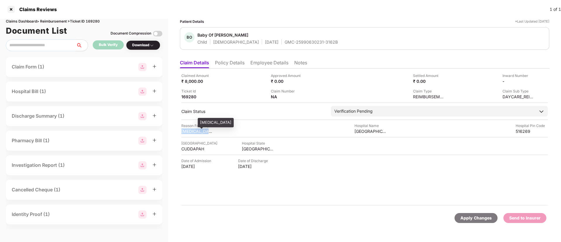
copy div "Phototherapy"
click at [274, 65] on li "Employee Details" at bounding box center [269, 64] width 38 height 8
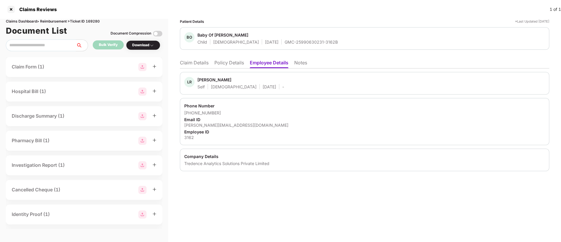
click at [212, 122] on div "Email ID" at bounding box center [364, 120] width 361 height 6
click at [209, 126] on div "lohith.devapatla@tredence.com" at bounding box center [364, 125] width 361 height 6
click at [208, 126] on div "lohith.devapatla@tredence.com" at bounding box center [364, 125] width 361 height 6
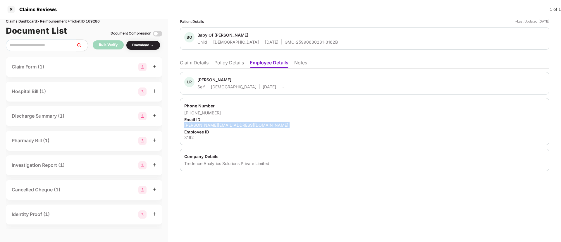
copy div "lohith.devapatla@tredence.com"
drag, startPoint x: 191, startPoint y: 112, endPoint x: 229, endPoint y: 114, distance: 38.1
click at [229, 114] on div "+917702625027" at bounding box center [364, 113] width 361 height 6
copy div "7702625027"
click at [196, 61] on li "Claim Details" at bounding box center [194, 64] width 29 height 8
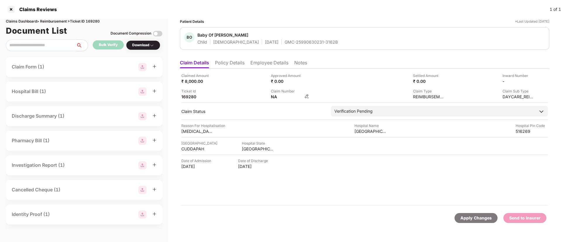
click at [306, 97] on img at bounding box center [307, 96] width 5 height 5
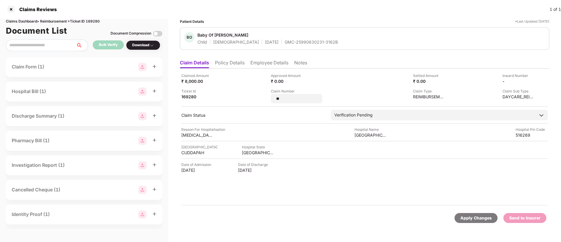
type input "*"
type input "**********"
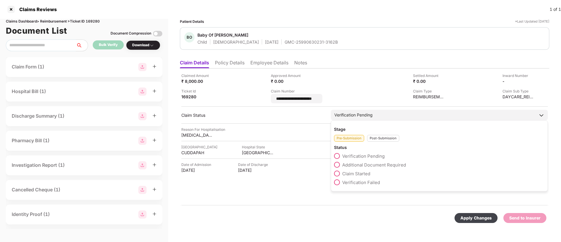
click at [385, 140] on div "Stage Pre-Submission Post-Submission Status Verification Pending Additional Doc…" at bounding box center [439, 155] width 217 height 71
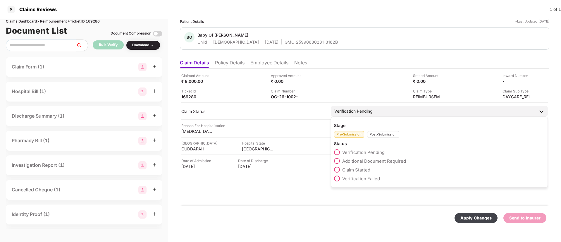
click at [385, 133] on div "Post-Submission" at bounding box center [383, 134] width 32 height 7
click at [334, 160] on div "Stage Pre-Submission Post-Submission Status Claim Approved Claim Under Process …" at bounding box center [439, 160] width 217 height 89
click at [336, 163] on span at bounding box center [337, 161] width 6 height 6
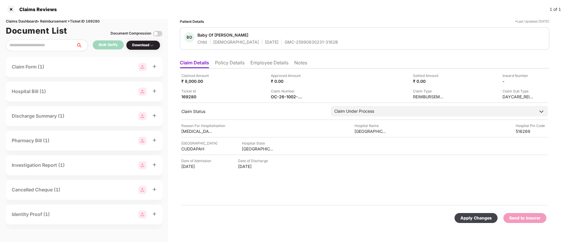
click at [474, 217] on div "Apply Changes" at bounding box center [476, 218] width 31 height 6
click at [232, 63] on li "Policy Details" at bounding box center [230, 64] width 30 height 8
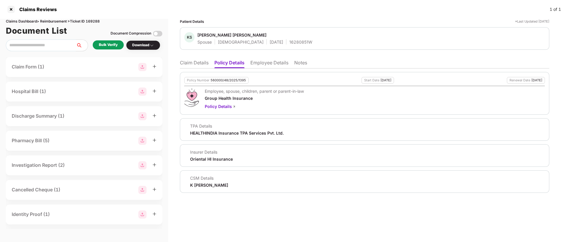
click at [269, 61] on li "Employee Details" at bounding box center [269, 64] width 38 height 8
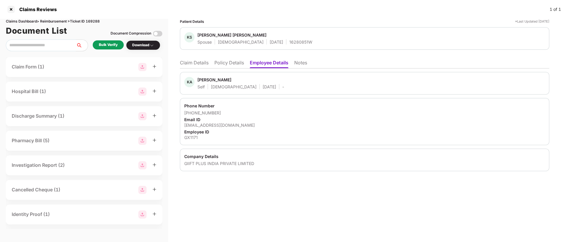
click at [232, 62] on li "Policy Details" at bounding box center [229, 64] width 30 height 8
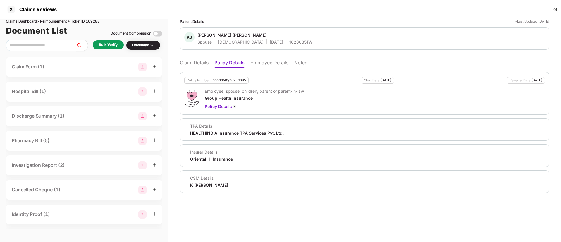
click at [196, 62] on li "Claim Details" at bounding box center [194, 64] width 29 height 8
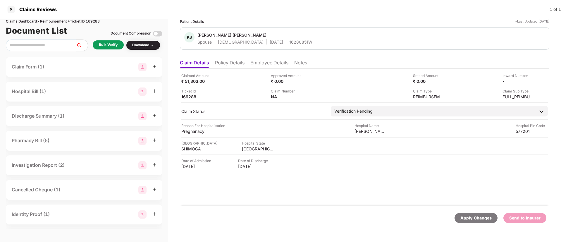
click at [105, 43] on div "Bulk Verify" at bounding box center [108, 45] width 19 height 6
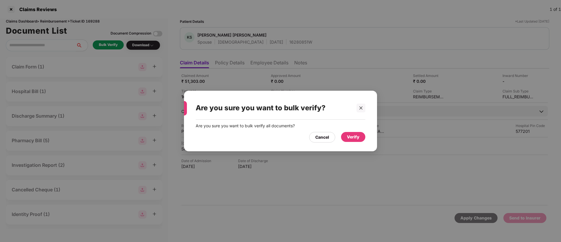
click at [352, 137] on div "Verify" at bounding box center [353, 137] width 13 height 6
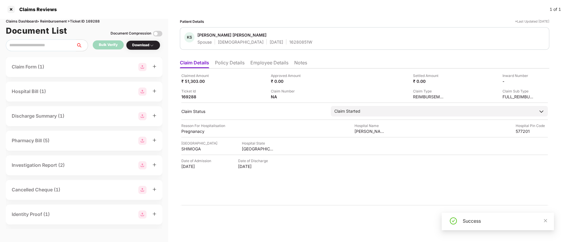
click at [226, 64] on li "Policy Details" at bounding box center [230, 64] width 30 height 8
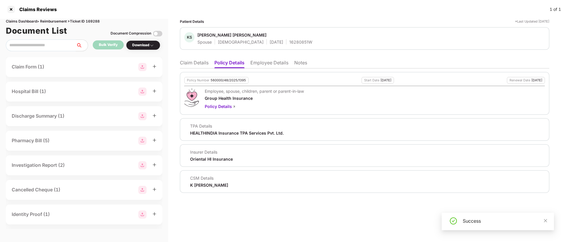
click at [194, 60] on li "Claim Details" at bounding box center [194, 64] width 29 height 8
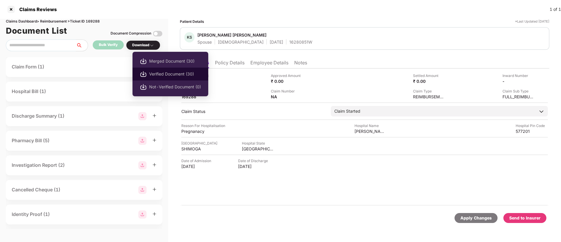
click at [153, 70] on li "Verified Document (30)" at bounding box center [171, 74] width 76 height 13
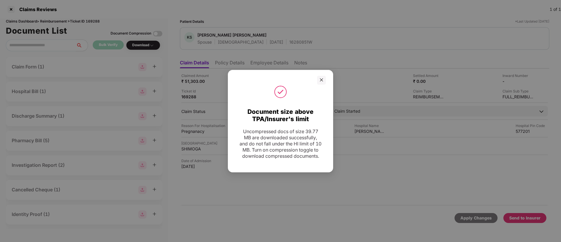
click at [325, 79] on div at bounding box center [321, 80] width 9 height 9
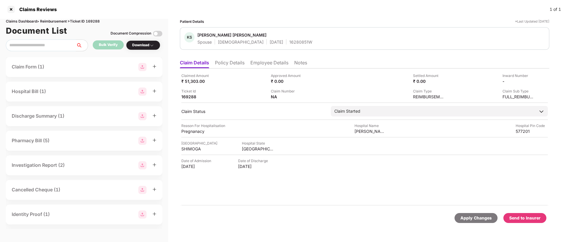
click at [536, 218] on div "Send to Insurer" at bounding box center [524, 218] width 31 height 6
click at [236, 65] on li "Policy Details" at bounding box center [230, 64] width 30 height 8
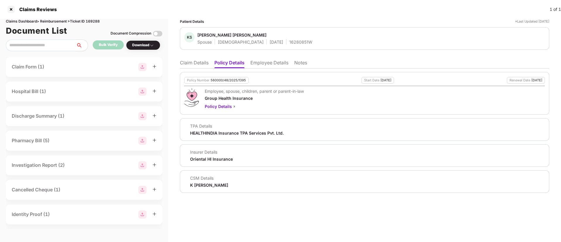
click at [273, 64] on li "Employee Details" at bounding box center [269, 64] width 38 height 8
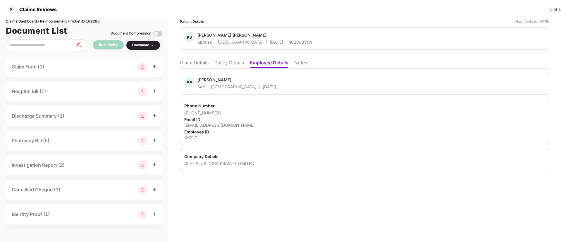
click at [226, 63] on li "Policy Details" at bounding box center [229, 64] width 30 height 8
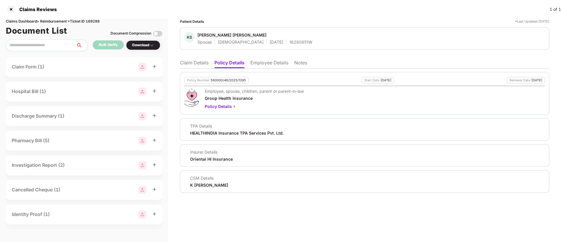
click at [194, 63] on li "Claim Details" at bounding box center [194, 64] width 29 height 8
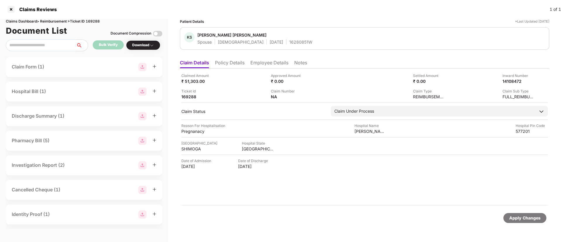
click at [235, 66] on li "Policy Details" at bounding box center [230, 64] width 30 height 8
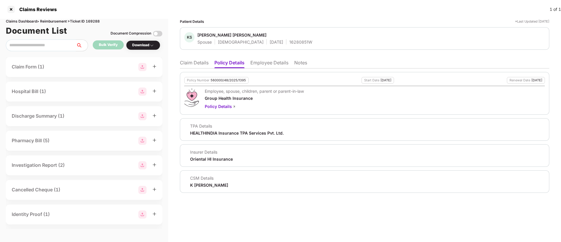
click at [190, 63] on li "Claim Details" at bounding box center [194, 64] width 29 height 8
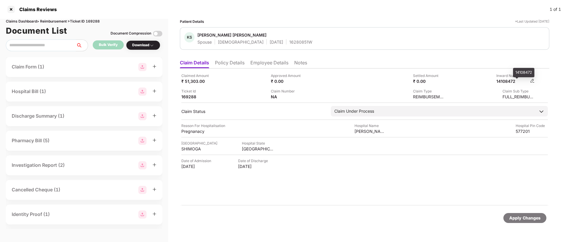
click at [506, 82] on div "14108472" at bounding box center [513, 81] width 32 height 6
click at [506, 81] on div "14108472" at bounding box center [513, 81] width 32 height 6
copy div "14108472"
click at [289, 42] on div "16280851W" at bounding box center [300, 42] width 23 height 6
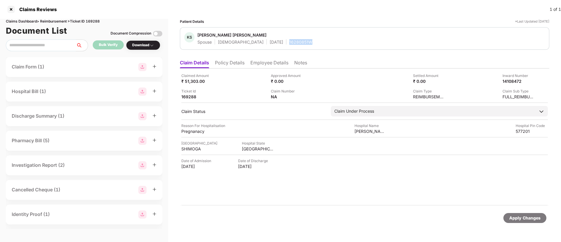
copy div "16280851W"
click at [240, 63] on li "Policy Details" at bounding box center [230, 64] width 30 height 8
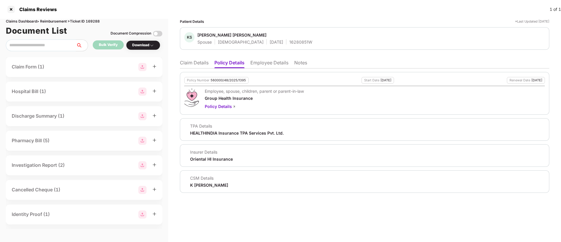
click at [197, 62] on li "Claim Details" at bounding box center [194, 64] width 29 height 8
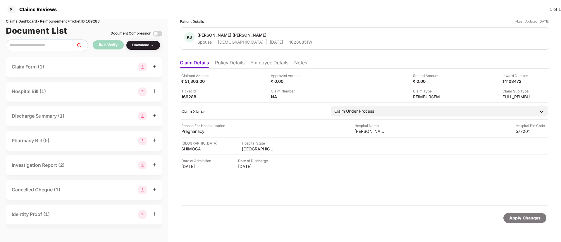
click at [230, 66] on li "Policy Details" at bounding box center [230, 64] width 30 height 8
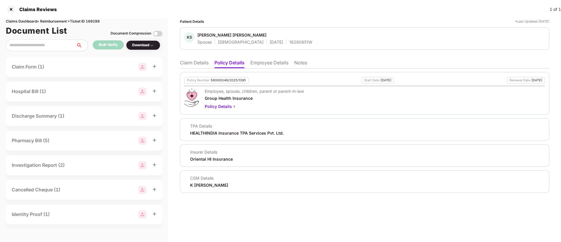
click at [199, 61] on li "Claim Details" at bounding box center [194, 64] width 29 height 8
